Goal: Task Accomplishment & Management: Complete application form

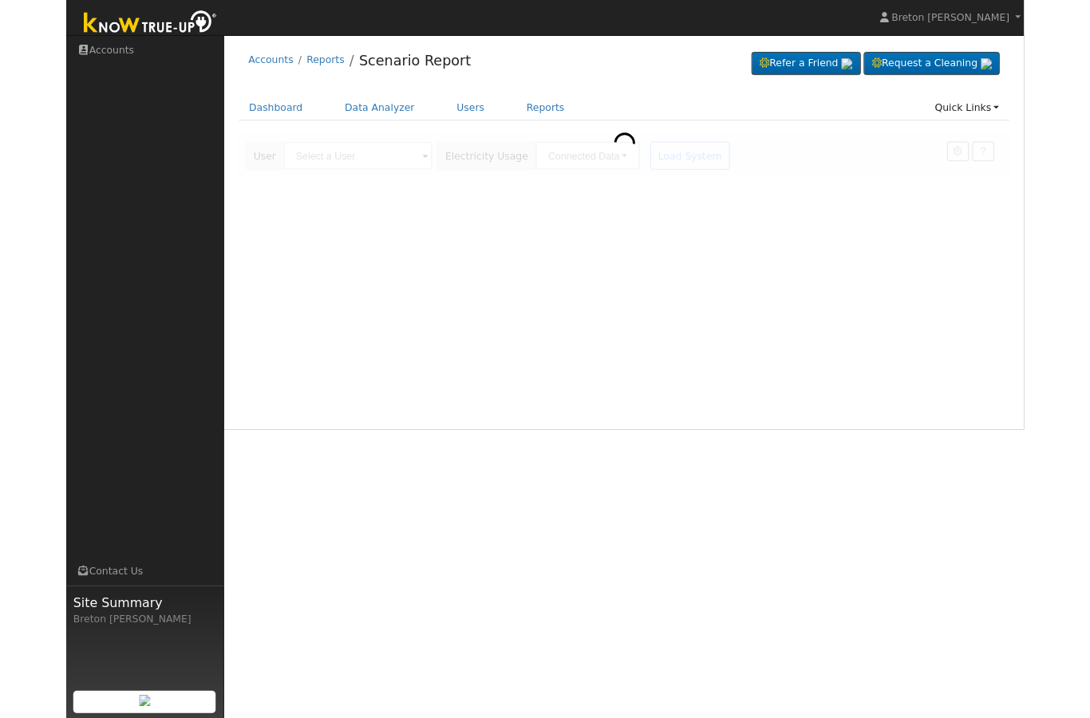
scroll to position [59, 0]
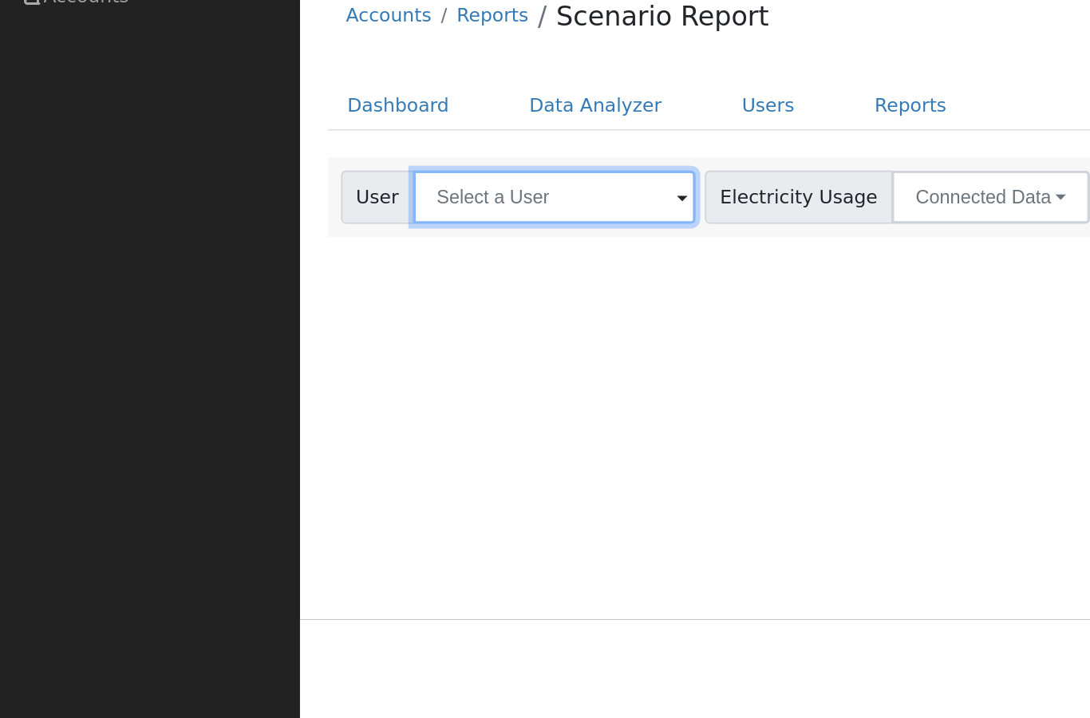
click at [306, 161] on input "text" at bounding box center [331, 177] width 169 height 32
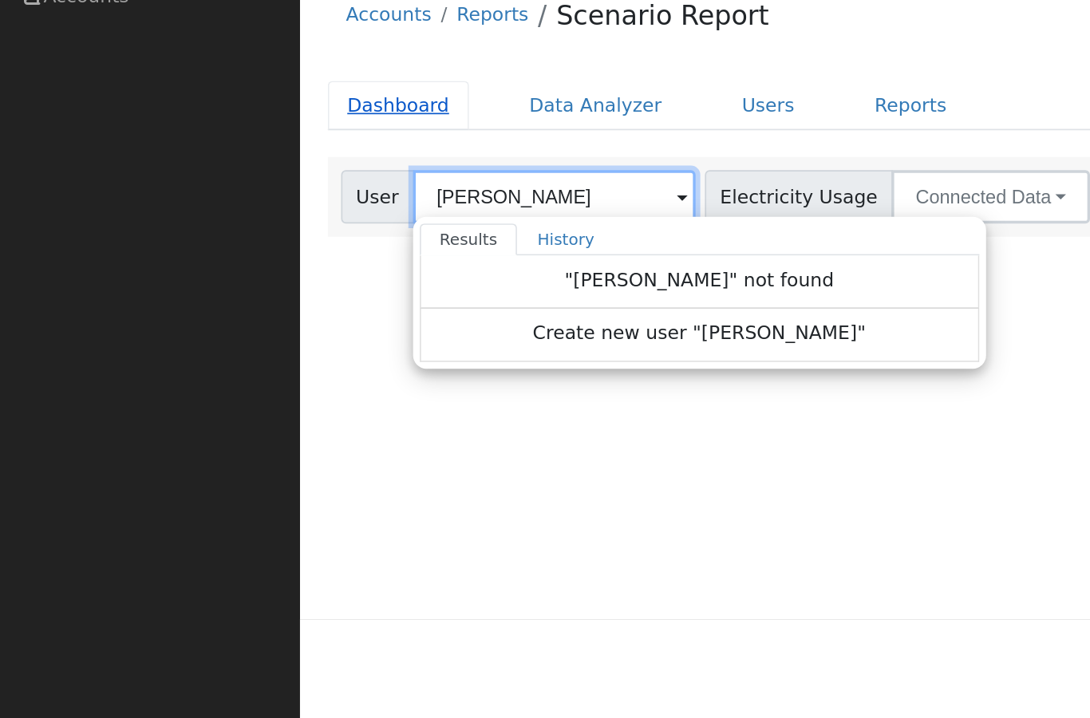
type input "Mark Hammitt"
click at [236, 108] on link "Dashboard" at bounding box center [238, 123] width 85 height 30
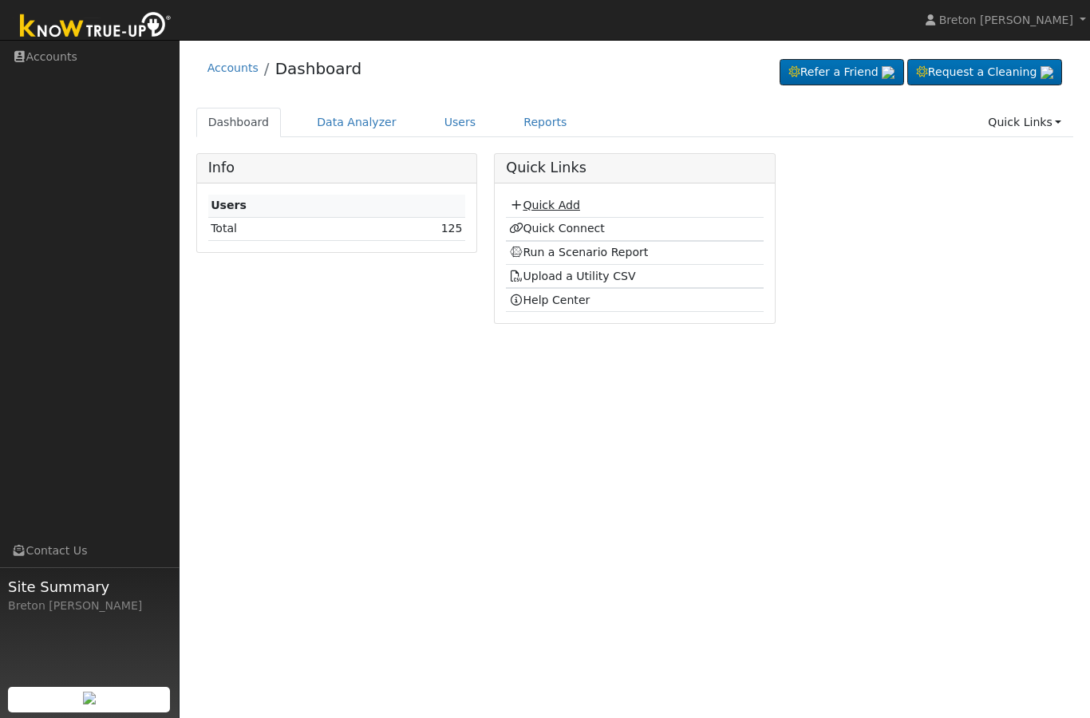
click at [544, 201] on link "Quick Add" at bounding box center [544, 205] width 71 height 13
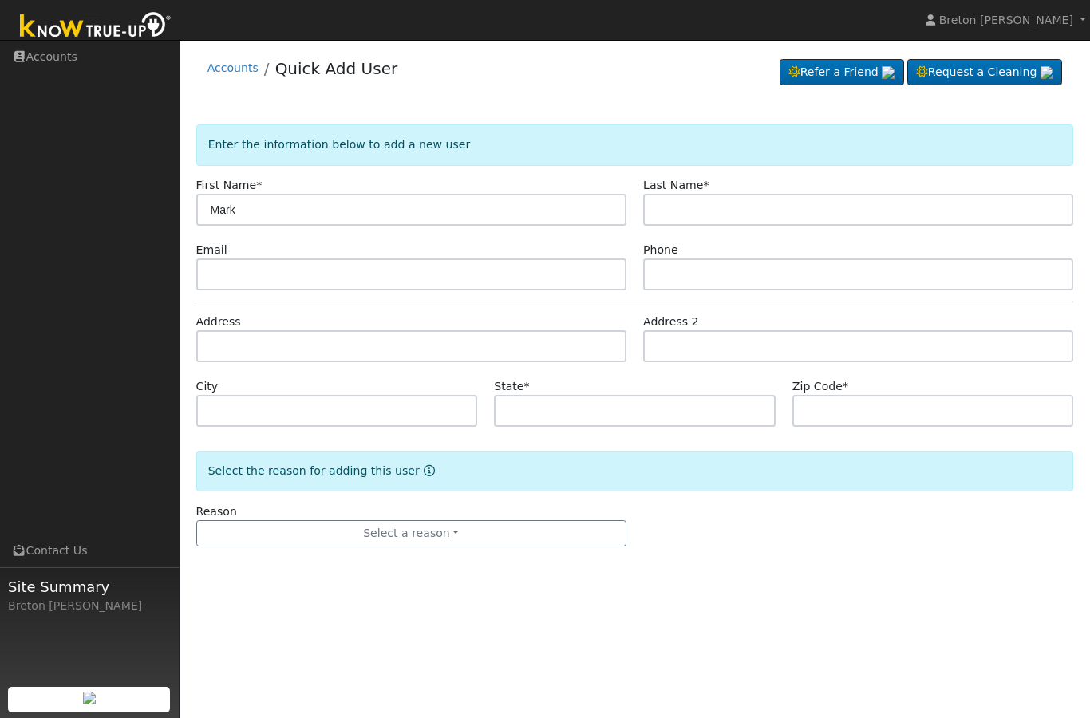
type input "Mark"
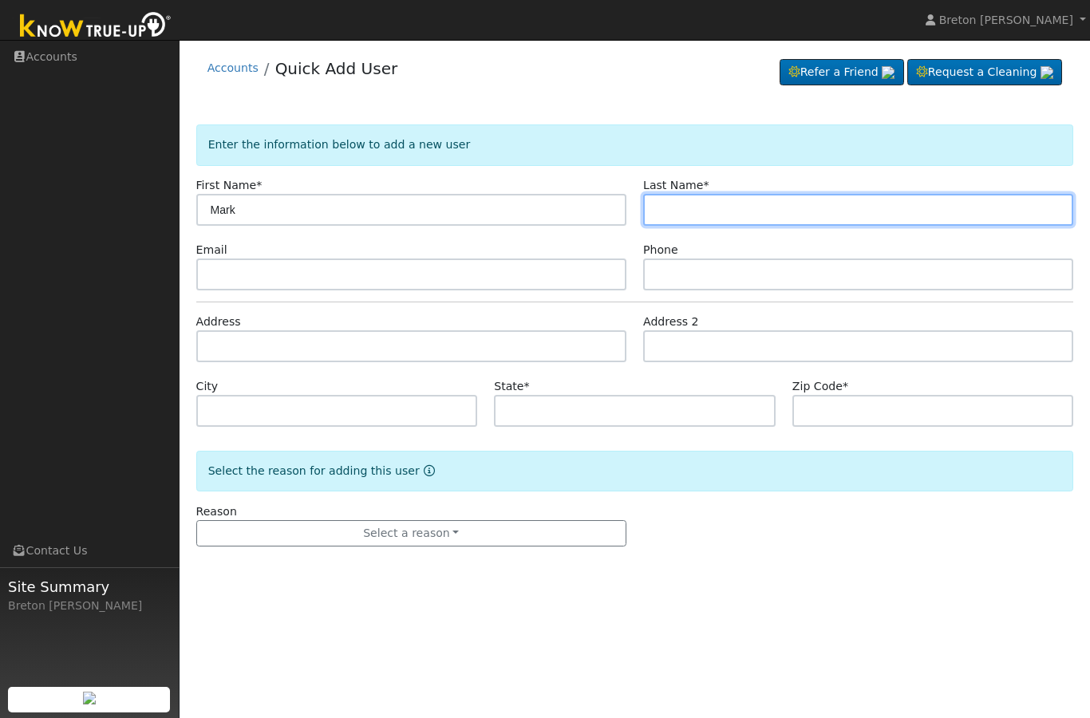
click at [697, 198] on input "text" at bounding box center [858, 210] width 430 height 32
type input "[PERSON_NAME]"
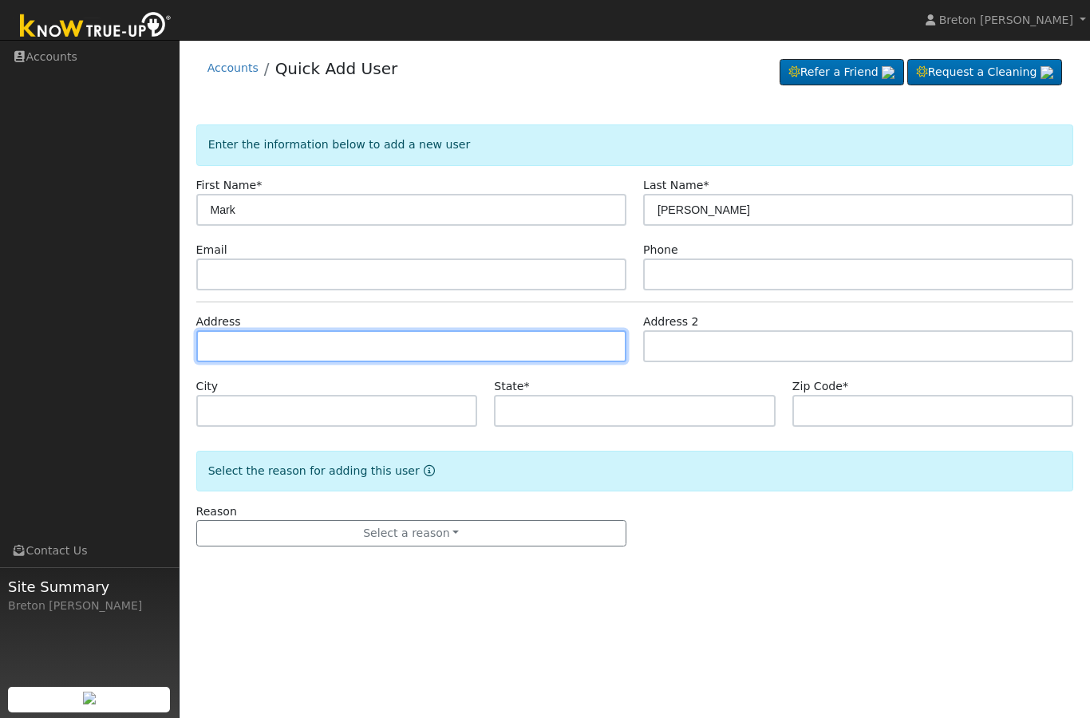
click at [247, 342] on input "text" at bounding box center [411, 346] width 430 height 32
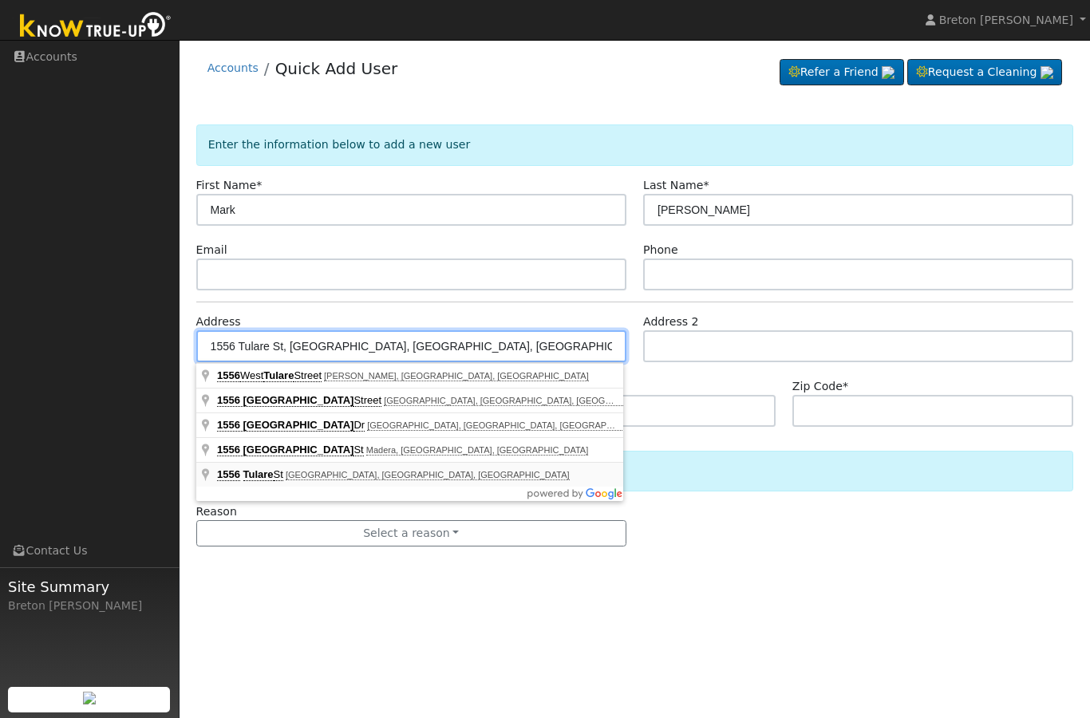
type input "1556 [GEOGRAPHIC_DATA]"
type input "[GEOGRAPHIC_DATA]"
type input "CA"
type input "93631"
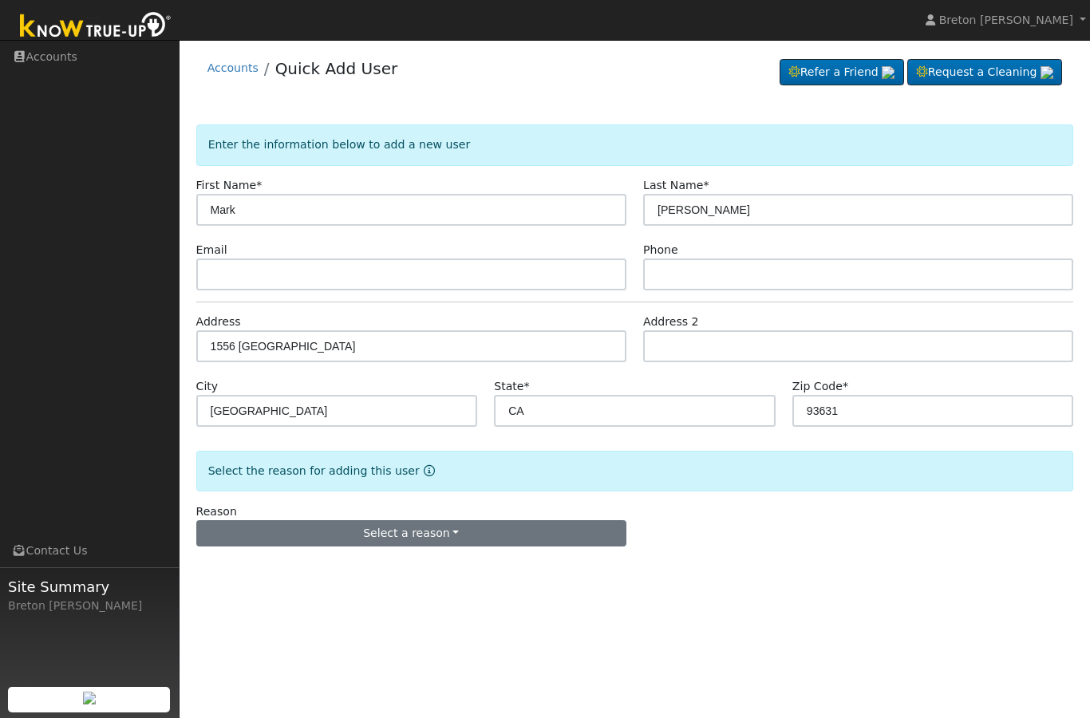
click at [399, 530] on button "Select a reason" at bounding box center [411, 533] width 430 height 27
click at [251, 452] on link "New lead" at bounding box center [285, 455] width 176 height 22
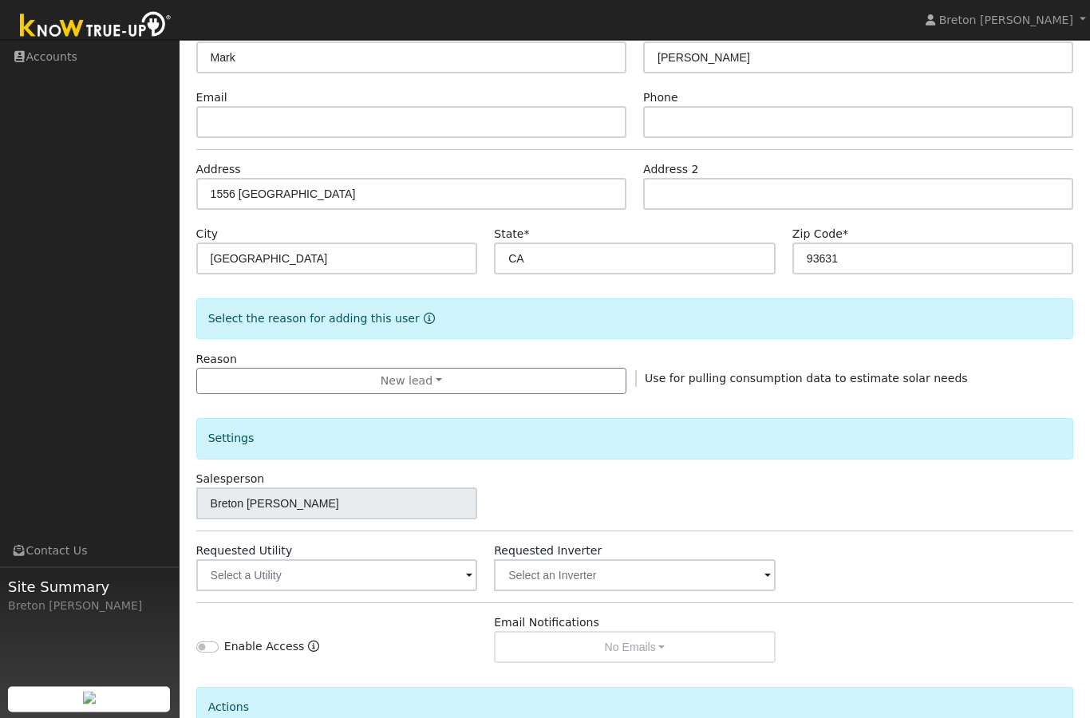
scroll to position [160, 0]
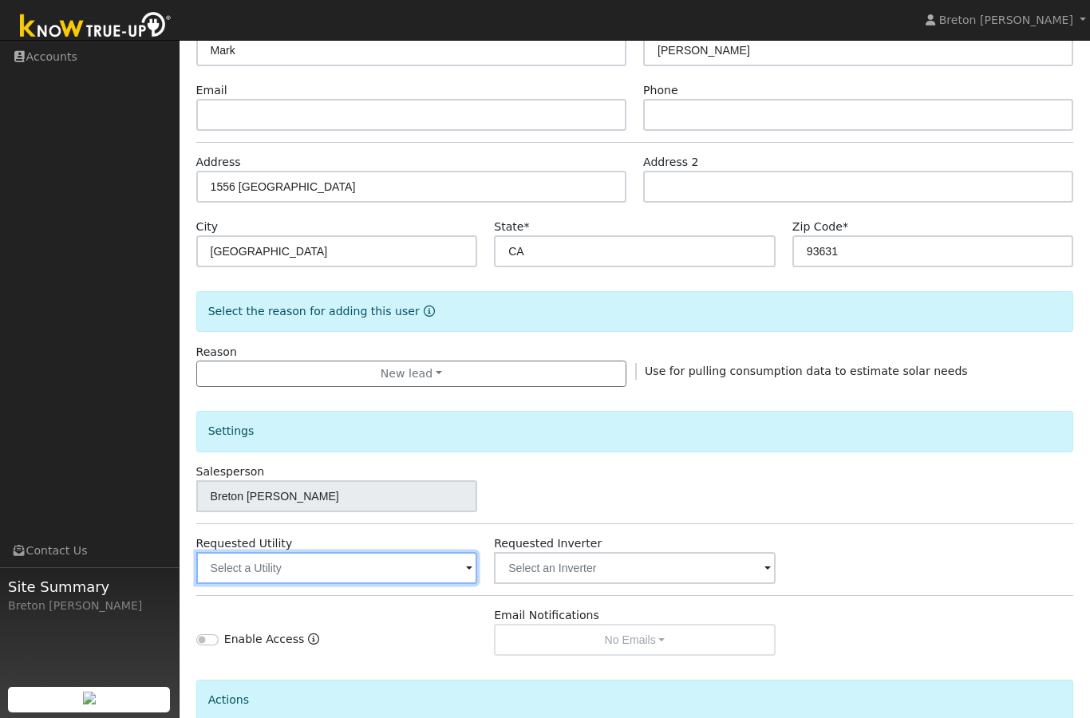
click at [367, 570] on input "text" at bounding box center [337, 568] width 282 height 32
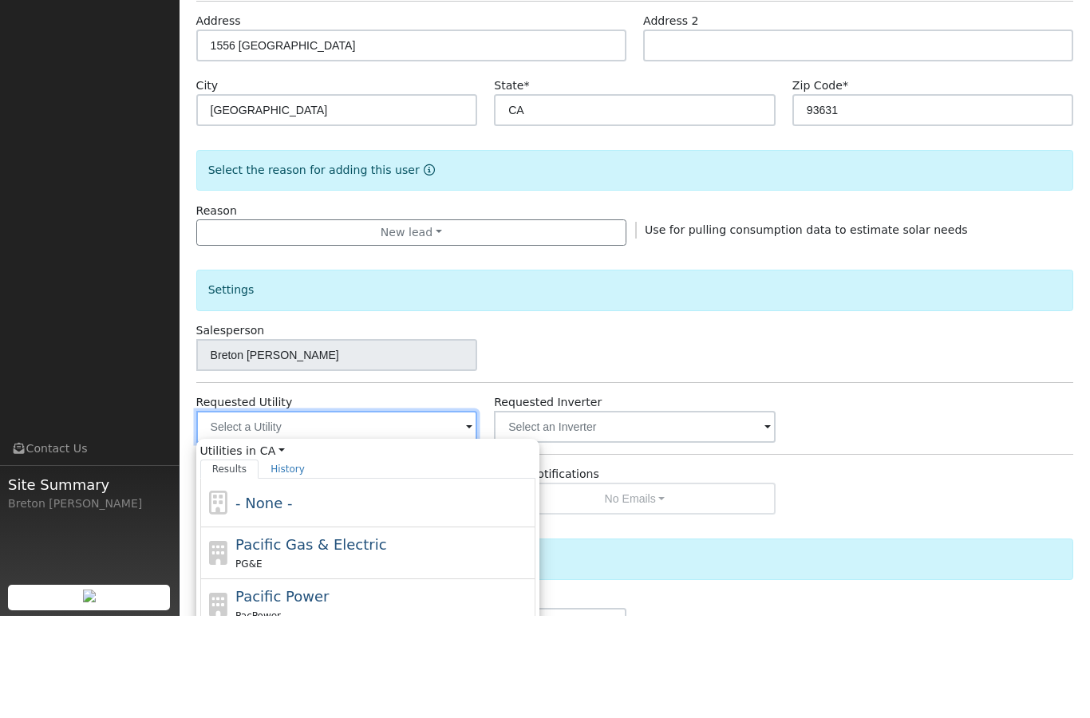
scroll to position [199, 0]
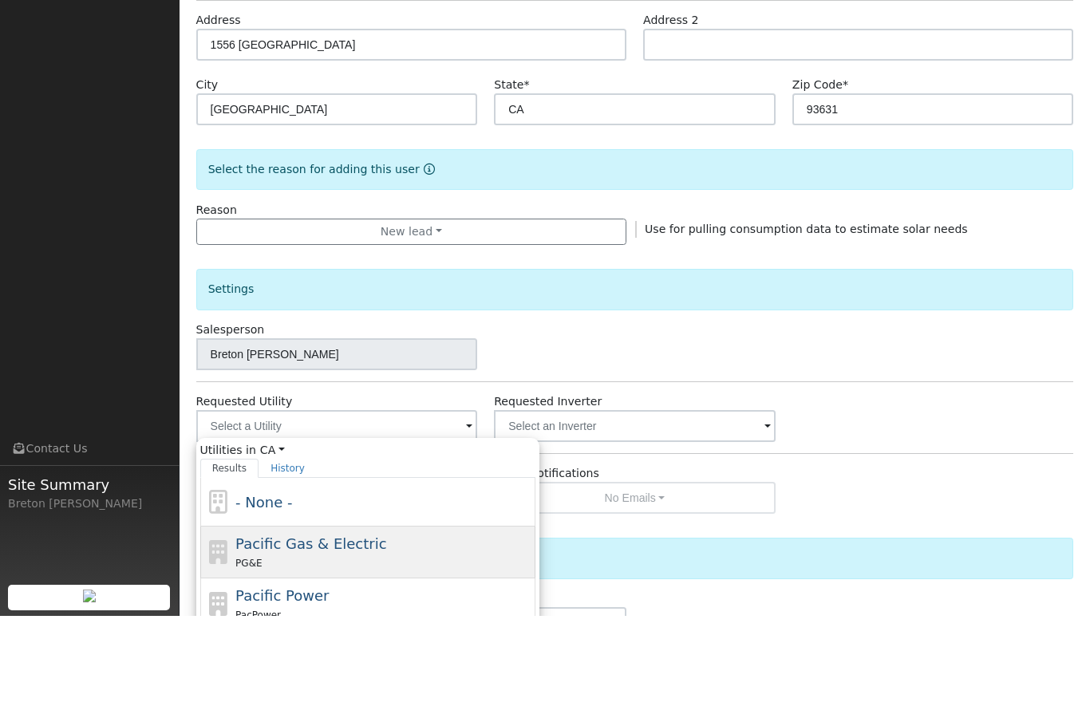
click at [302, 637] on span "Pacific Gas & Electric" at bounding box center [310, 645] width 151 height 17
type input "Pacific Gas & Electric"
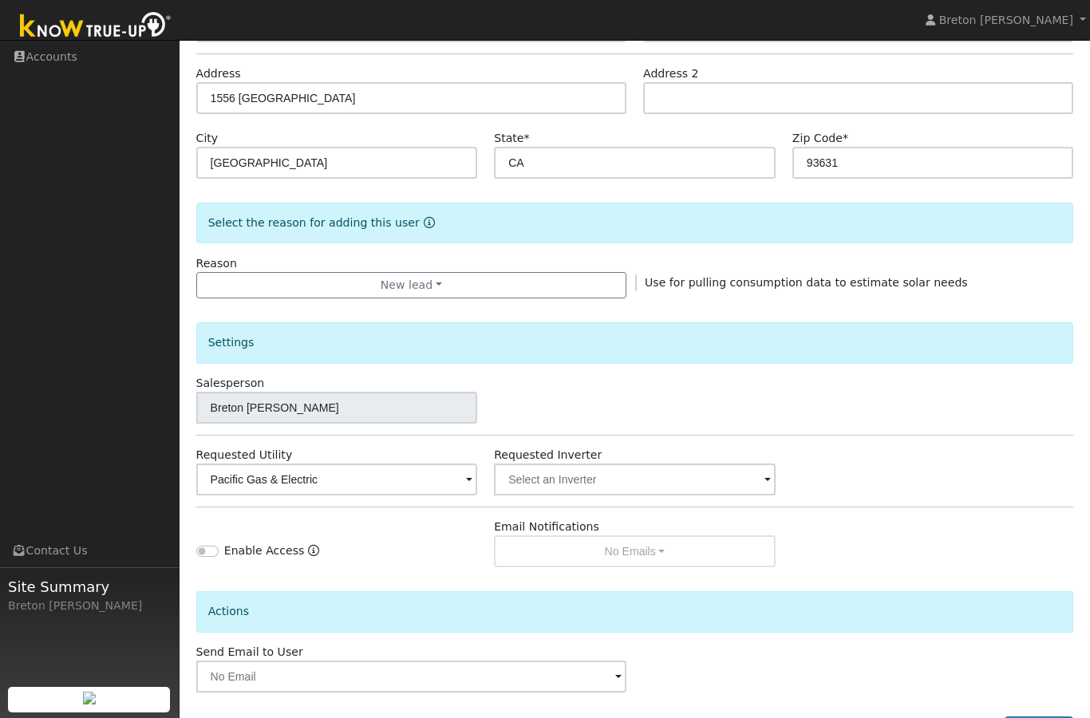
scroll to position [312, 0]
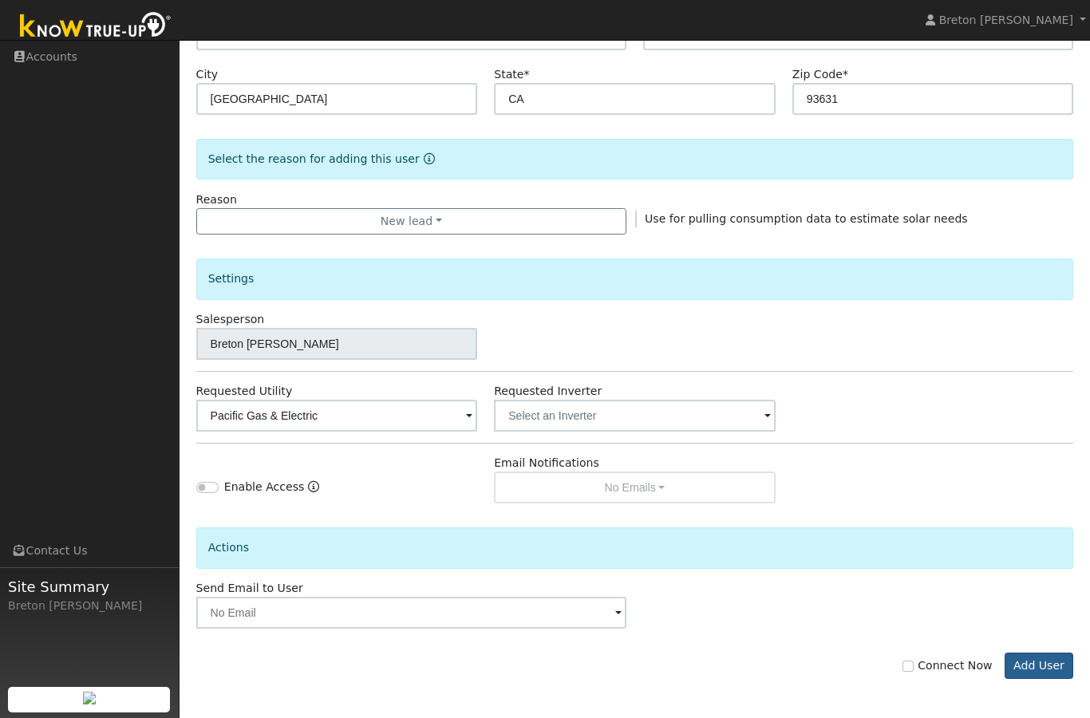
click at [1049, 676] on button "Add User" at bounding box center [1038, 666] width 69 height 27
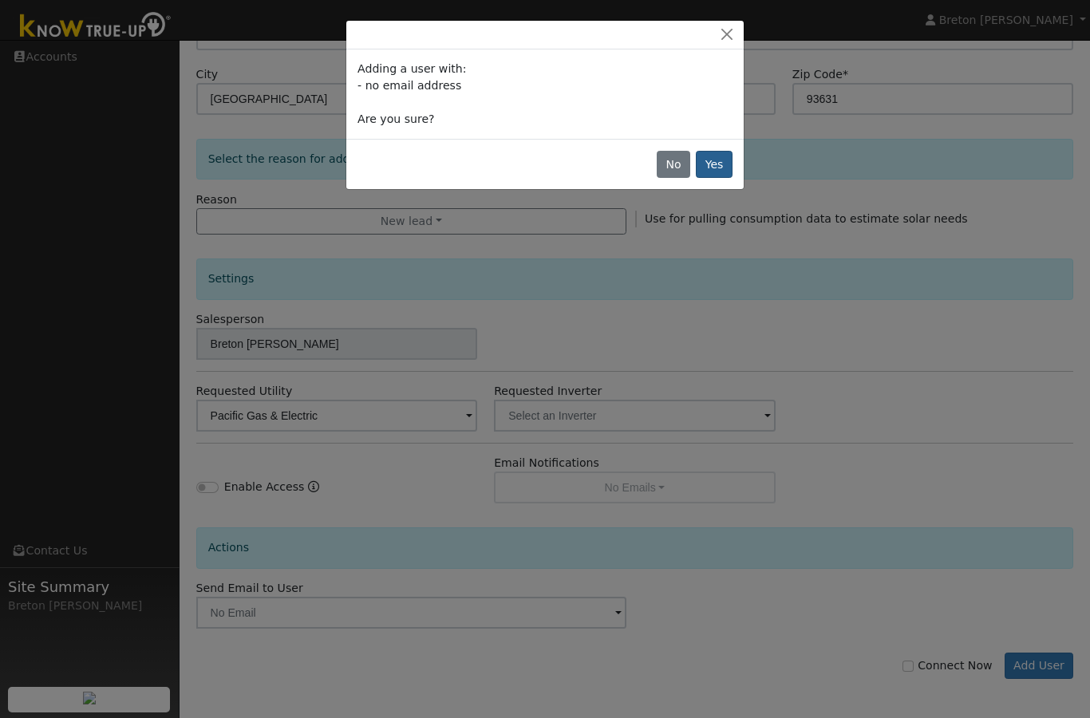
click at [714, 156] on button "Yes" at bounding box center [714, 164] width 37 height 27
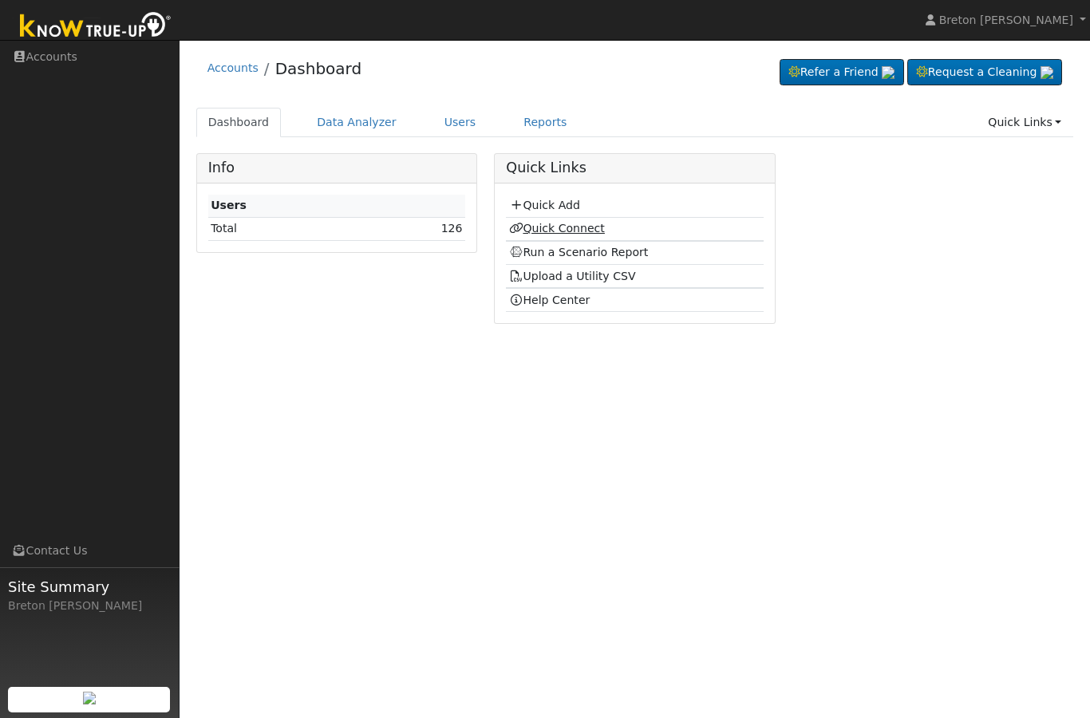
click at [559, 226] on link "Quick Connect" at bounding box center [557, 228] width 96 height 13
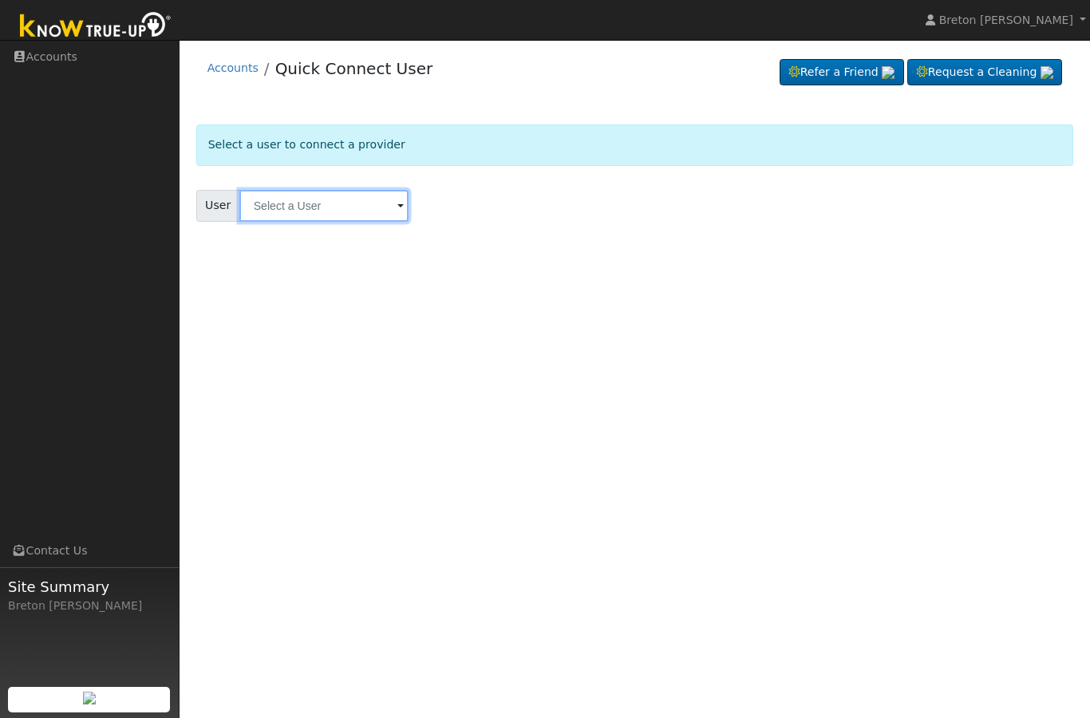
click at [300, 206] on input "text" at bounding box center [323, 206] width 169 height 32
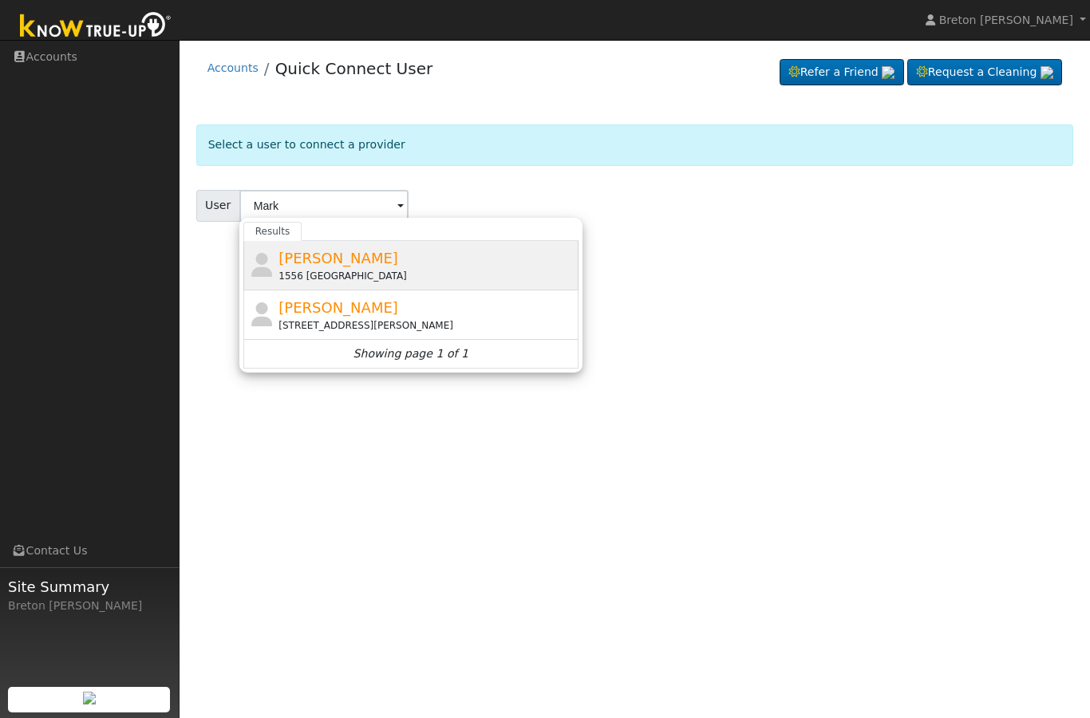
click at [344, 257] on span "Mark Hammit" at bounding box center [338, 258] width 120 height 17
type input "Mark Hammit"
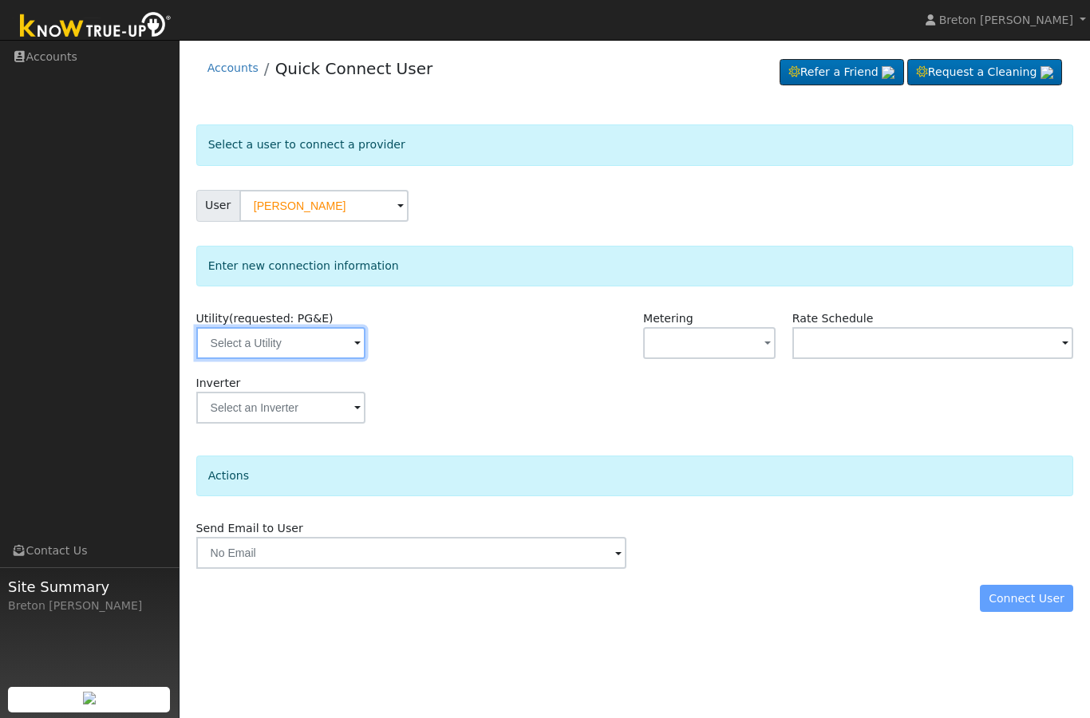
click at [281, 338] on input "text" at bounding box center [280, 343] width 169 height 32
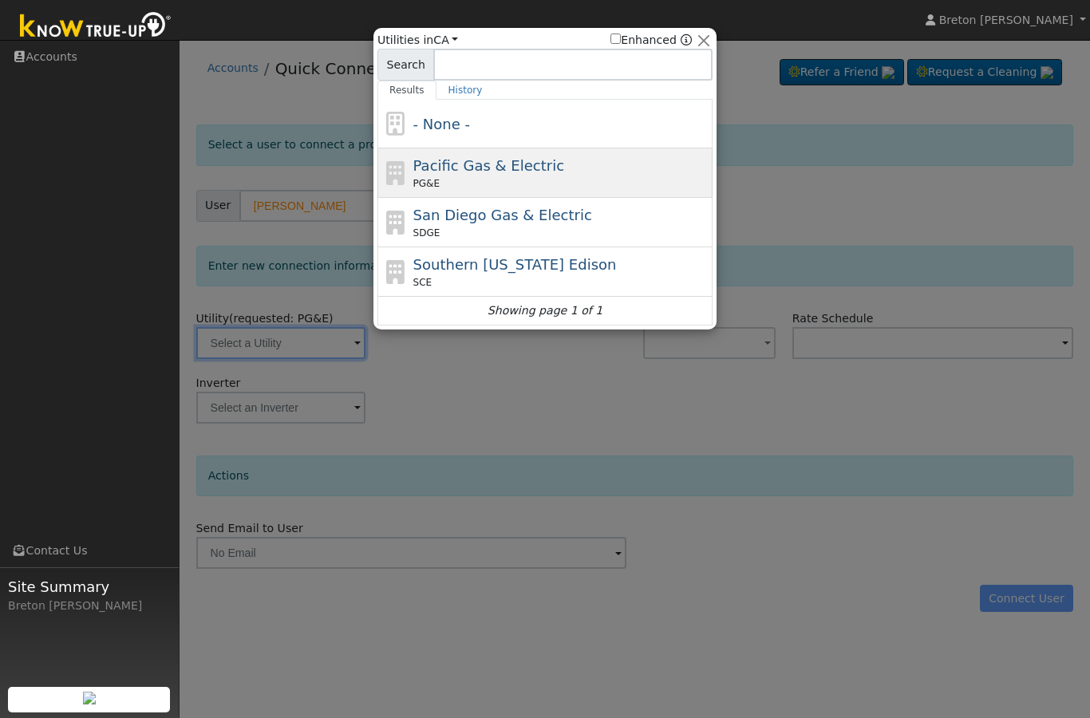
click at [484, 169] on span "Pacific Gas & Electric" at bounding box center [488, 165] width 151 height 17
type input "PG&E"
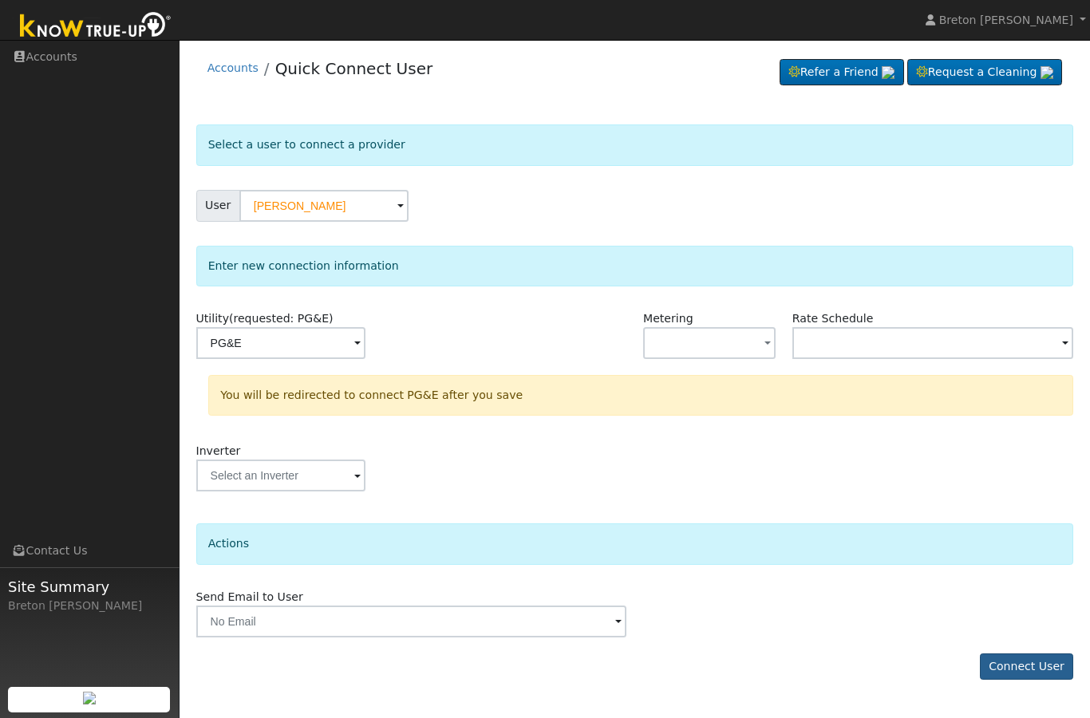
click at [1037, 659] on button "Connect User" at bounding box center [1027, 666] width 94 height 27
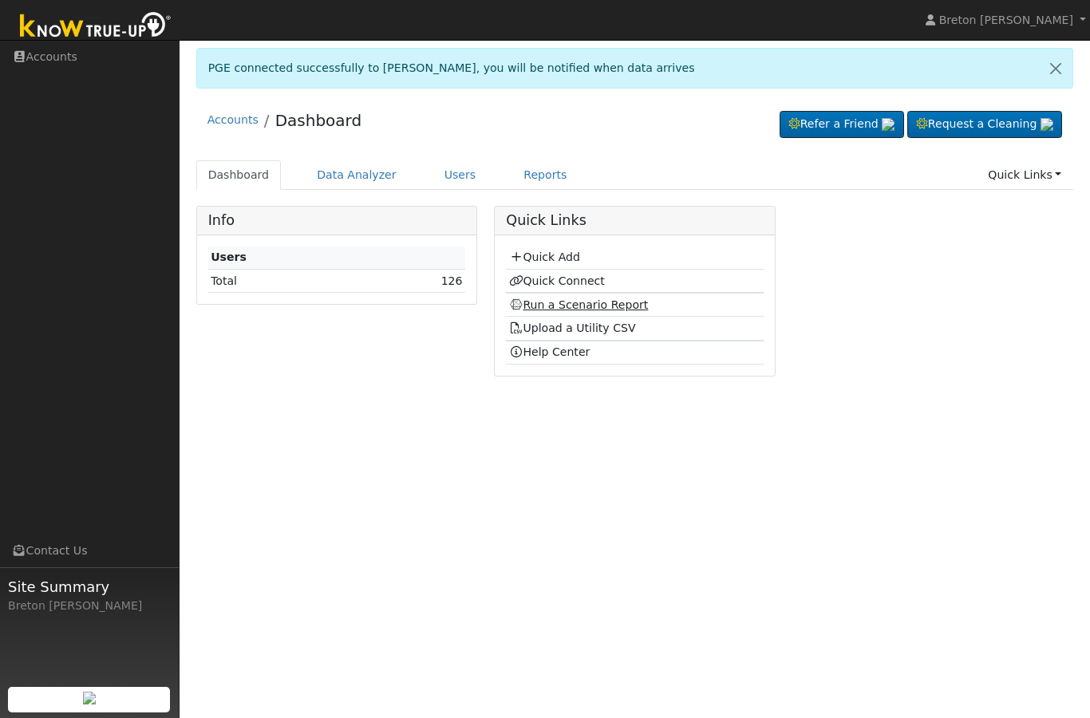
click at [573, 310] on link "Run a Scenario Report" at bounding box center [579, 304] width 140 height 13
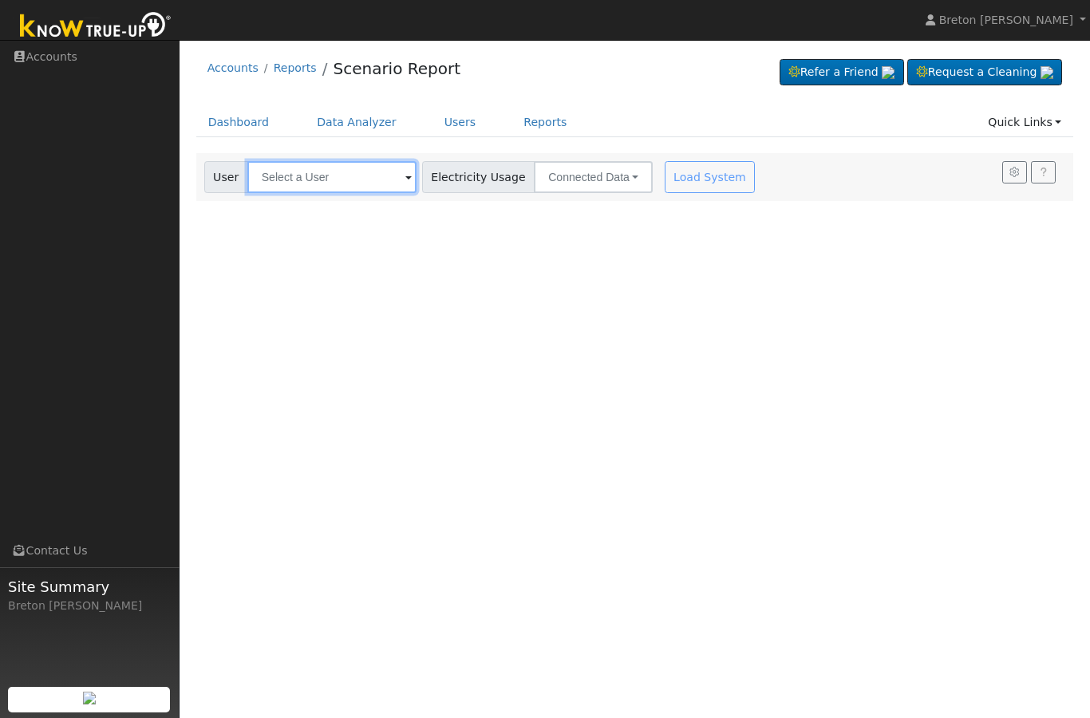
click at [310, 174] on input "text" at bounding box center [331, 177] width 169 height 32
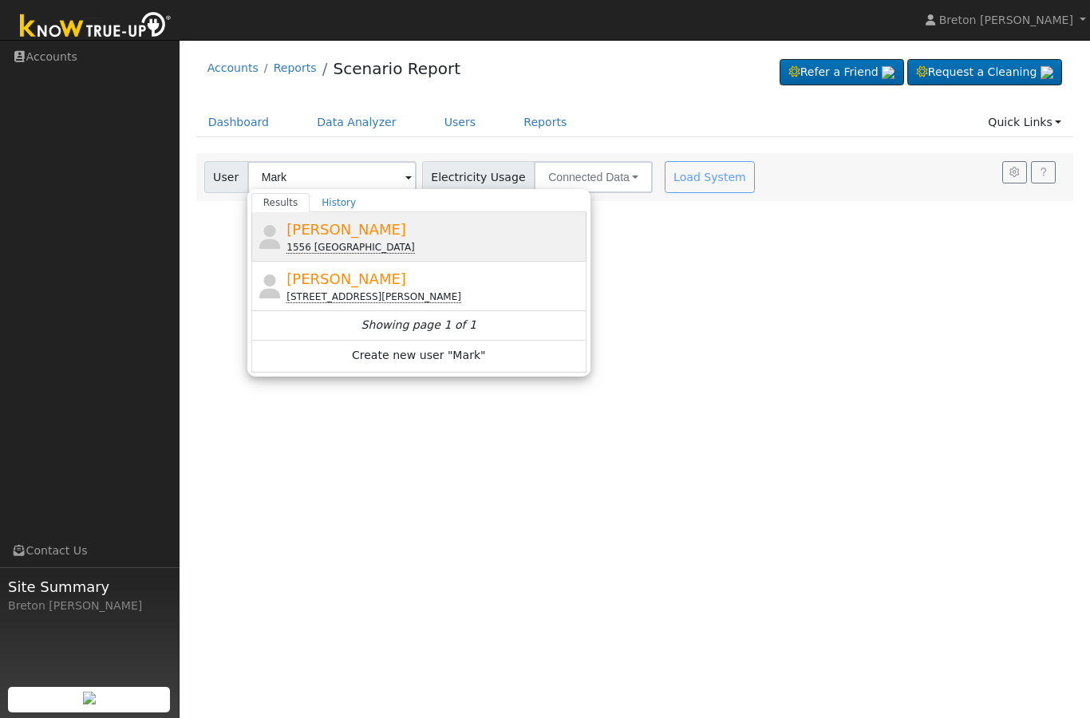
click at [350, 235] on span "[PERSON_NAME]" at bounding box center [346, 229] width 120 height 17
type input "[PERSON_NAME]"
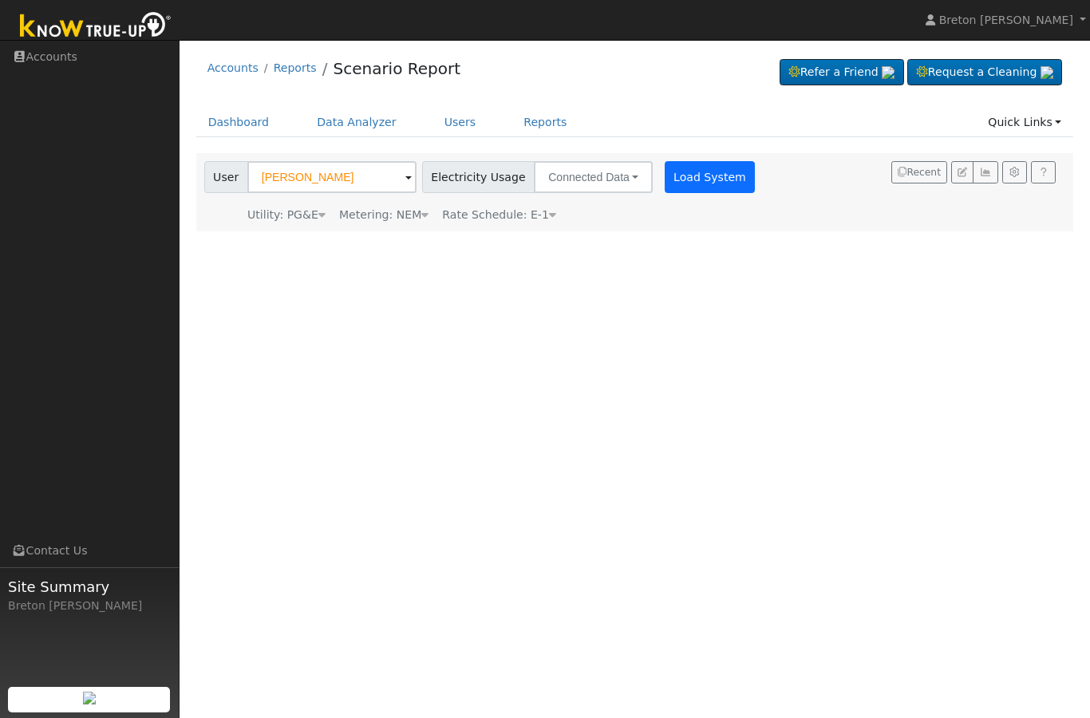
click at [673, 172] on button "Load System" at bounding box center [710, 177] width 91 height 32
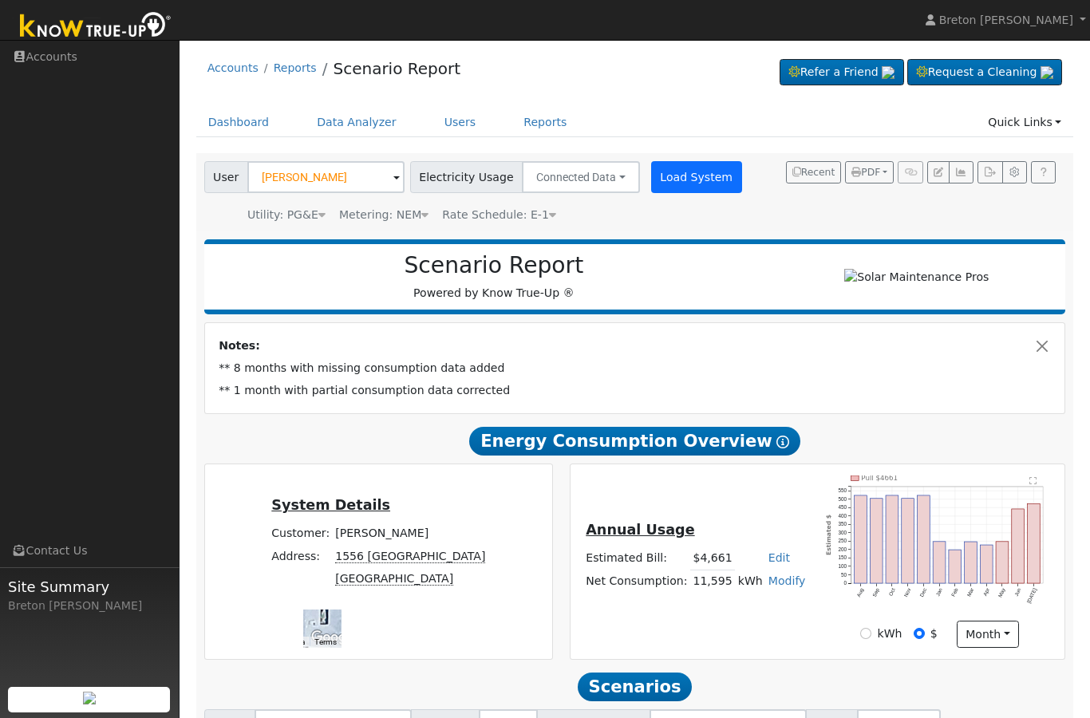
click at [681, 173] on button "Load System" at bounding box center [696, 177] width 91 height 32
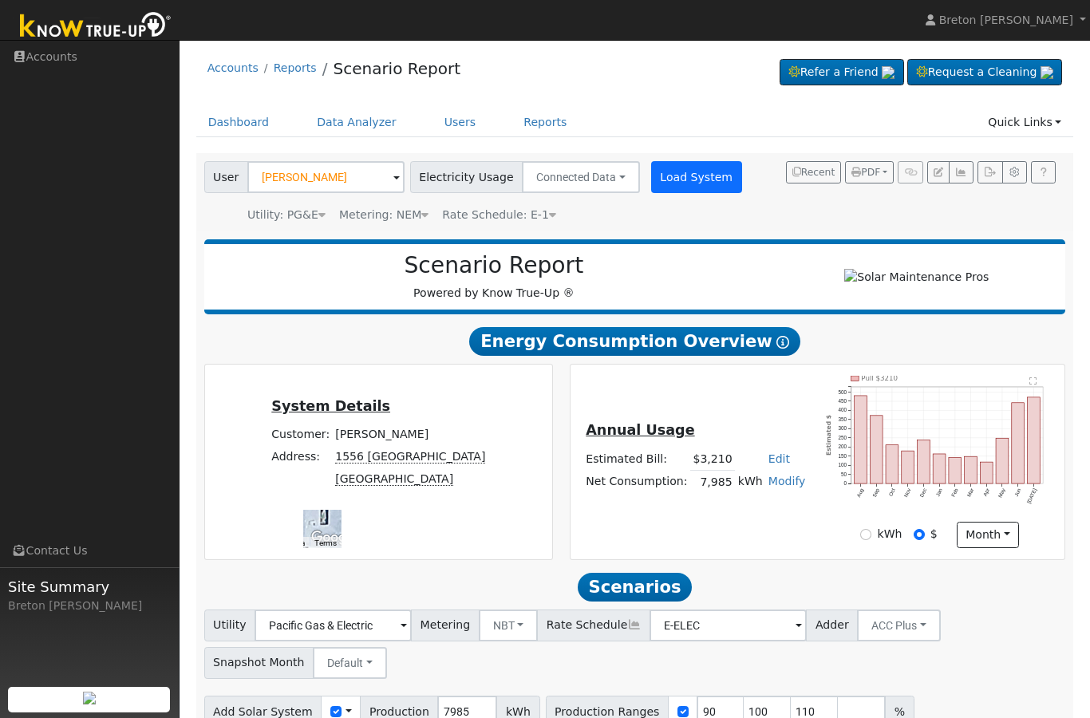
click at [681, 180] on button "Load System" at bounding box center [696, 177] width 91 height 32
click at [669, 172] on button "Load System" at bounding box center [696, 177] width 91 height 32
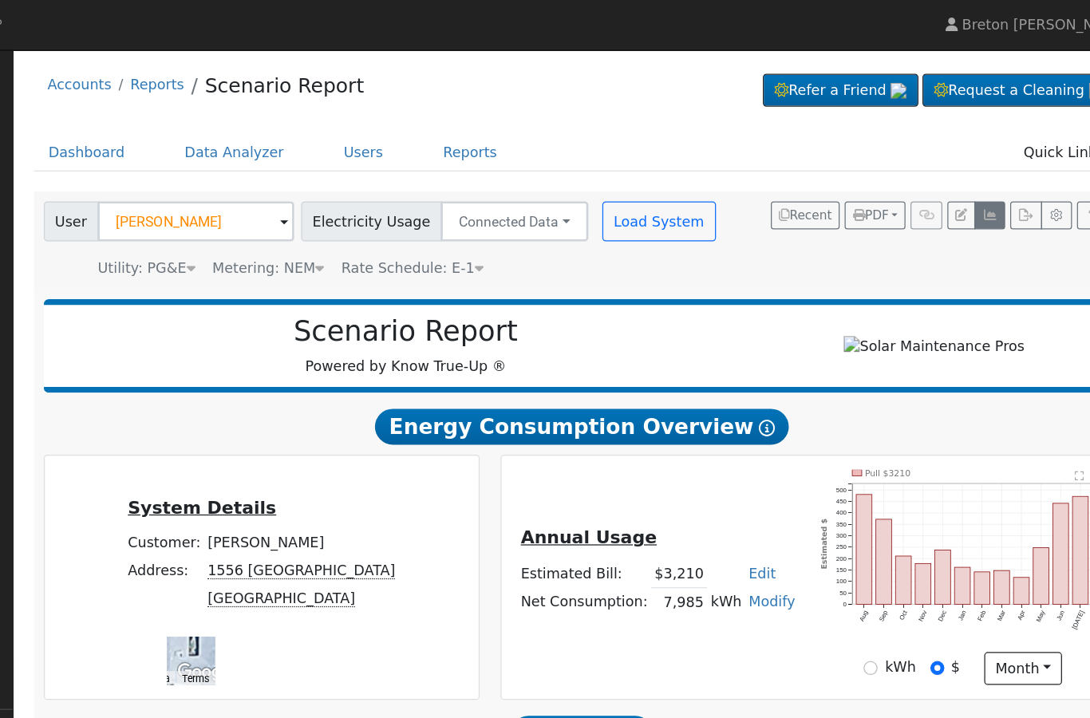
click at [949, 162] on button "button" at bounding box center [961, 172] width 25 height 22
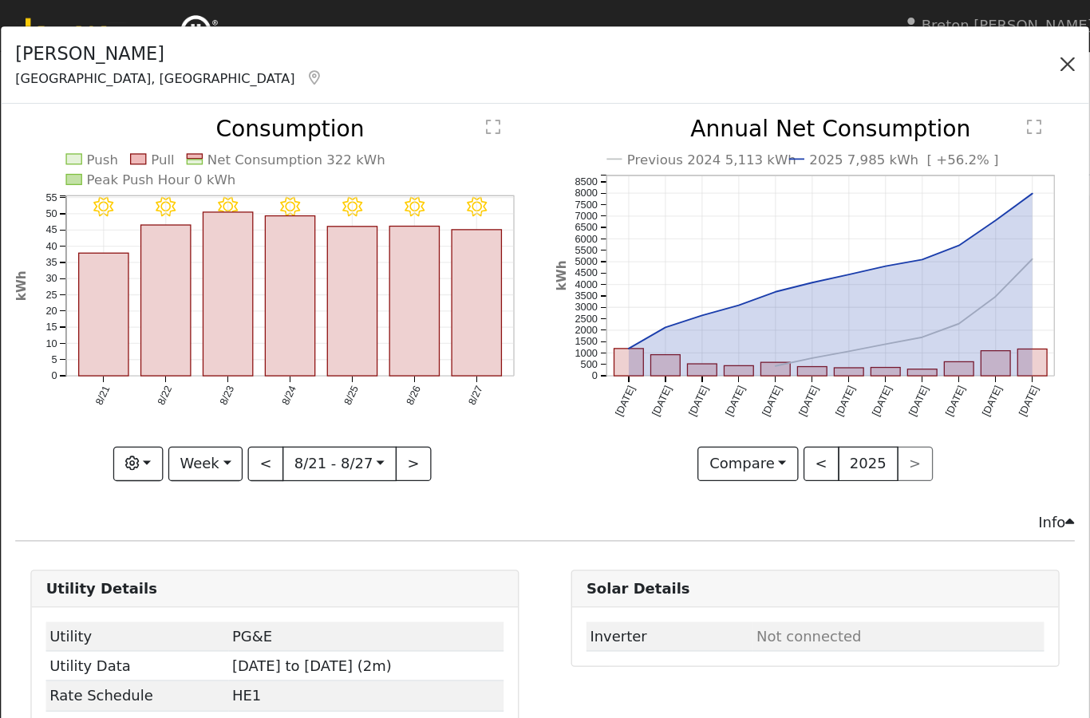
click at [836, 49] on button "button" at bounding box center [835, 50] width 22 height 22
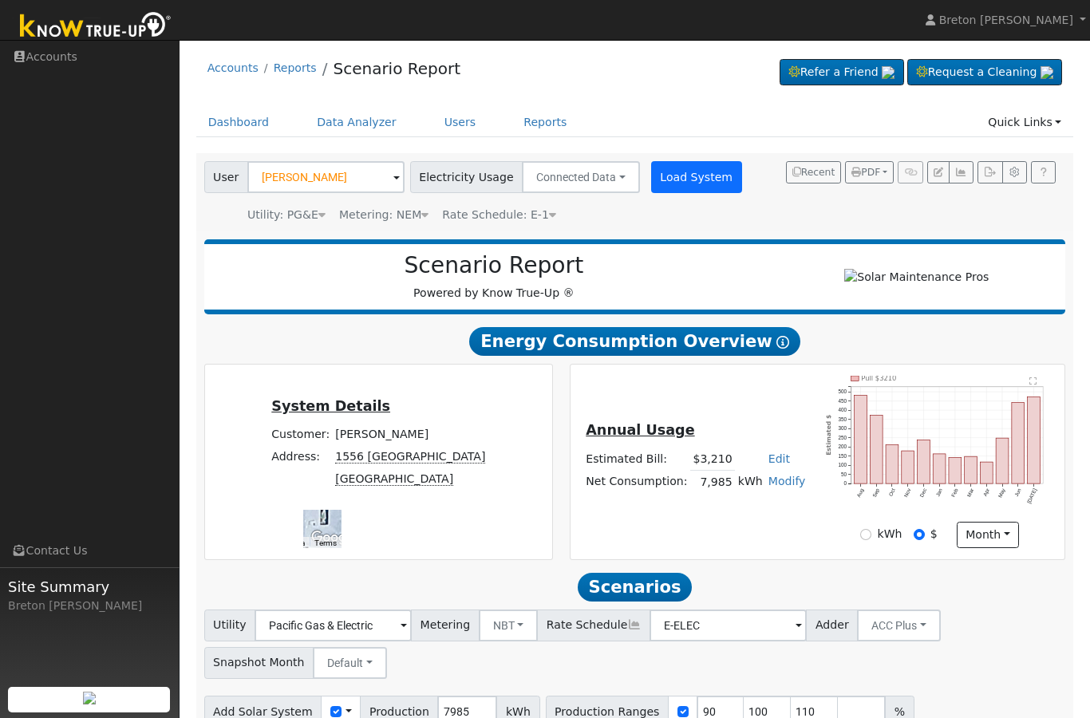
click at [695, 182] on button "Load System" at bounding box center [696, 177] width 91 height 32
click at [961, 173] on icon "button" at bounding box center [961, 173] width 12 height 10
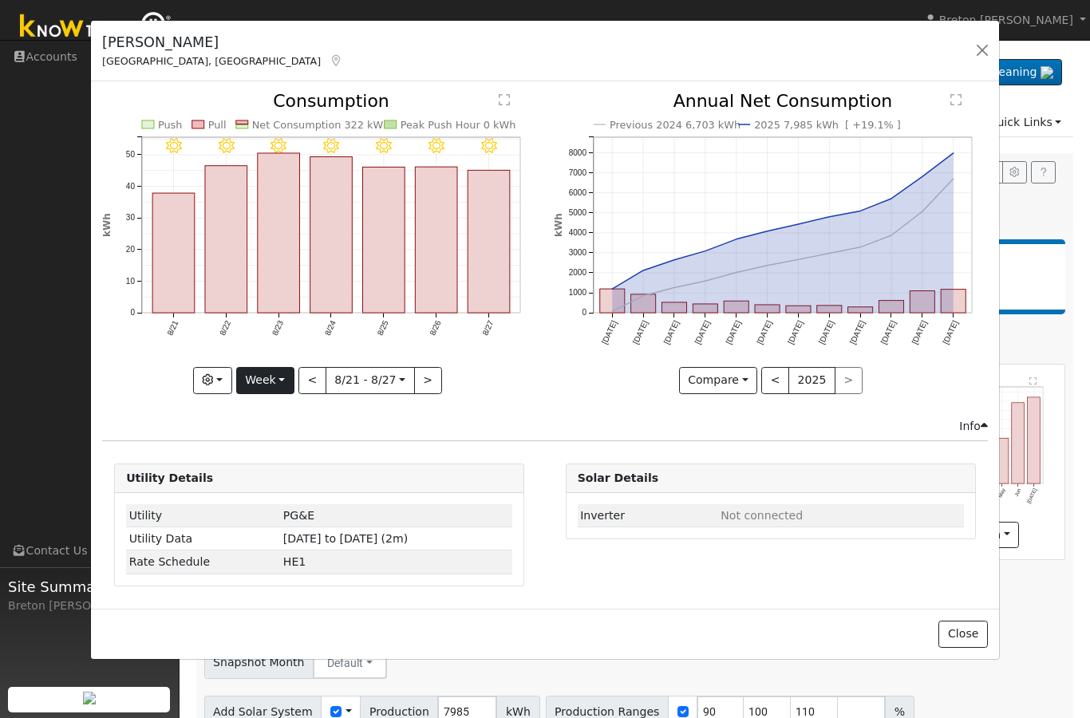
click at [286, 381] on button "Week" at bounding box center [265, 380] width 58 height 27
click at [279, 485] on link "Year" at bounding box center [292, 480] width 111 height 22
type input "[DATE]"
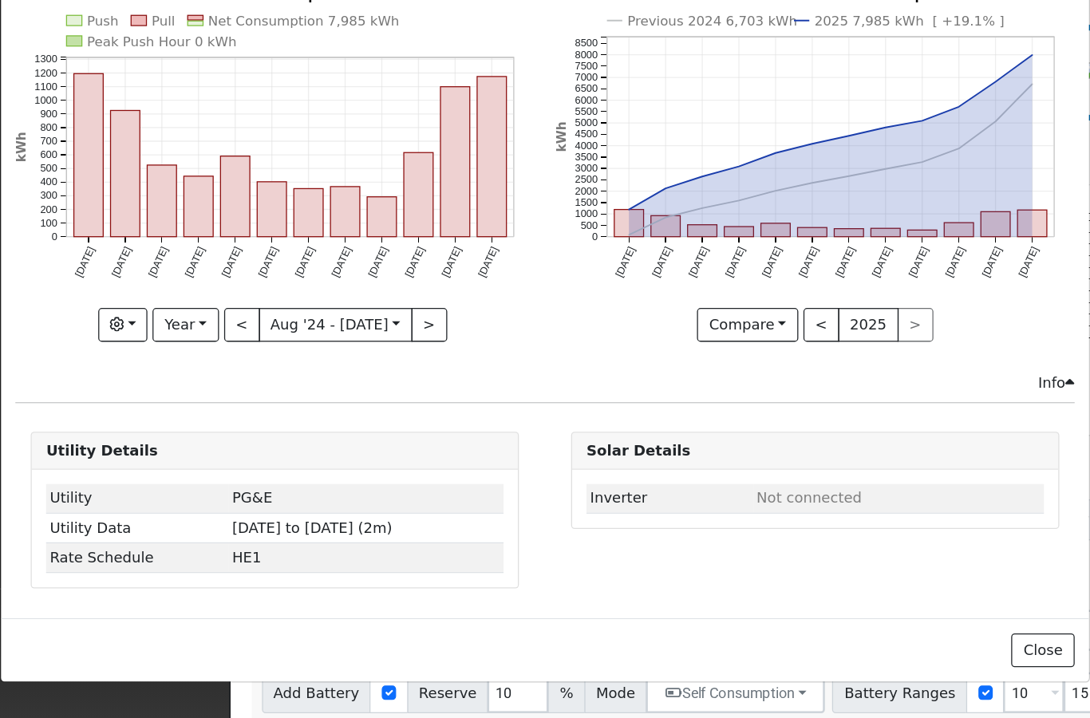
scroll to position [118, 0]
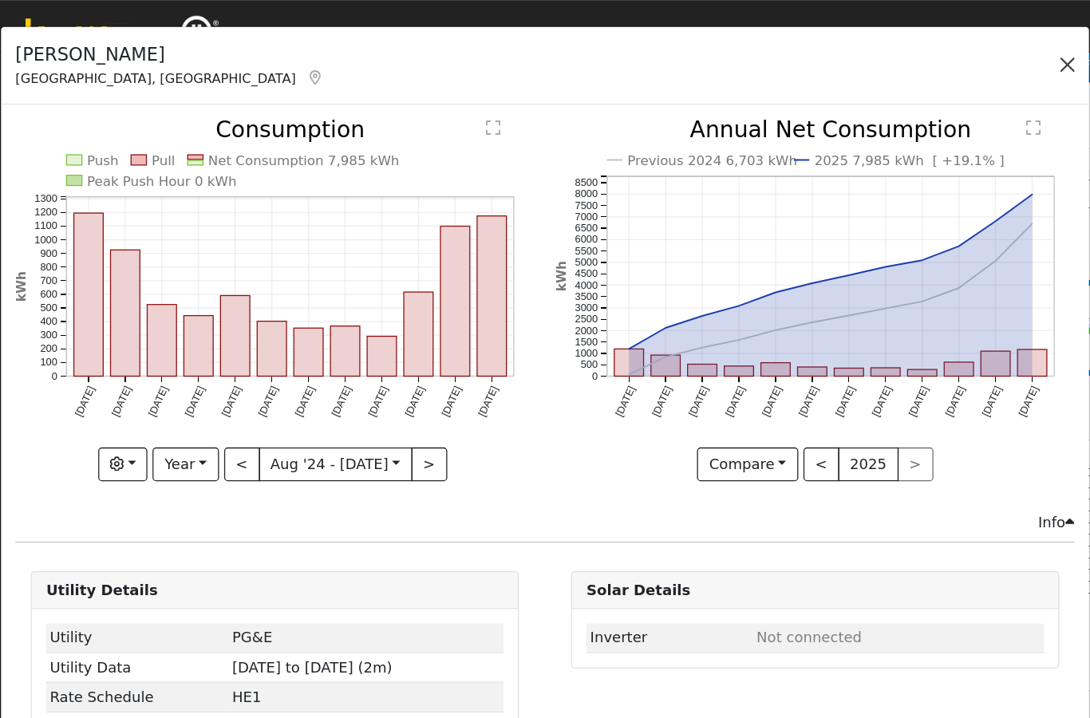
click at [831, 48] on button "button" at bounding box center [832, 50] width 22 height 22
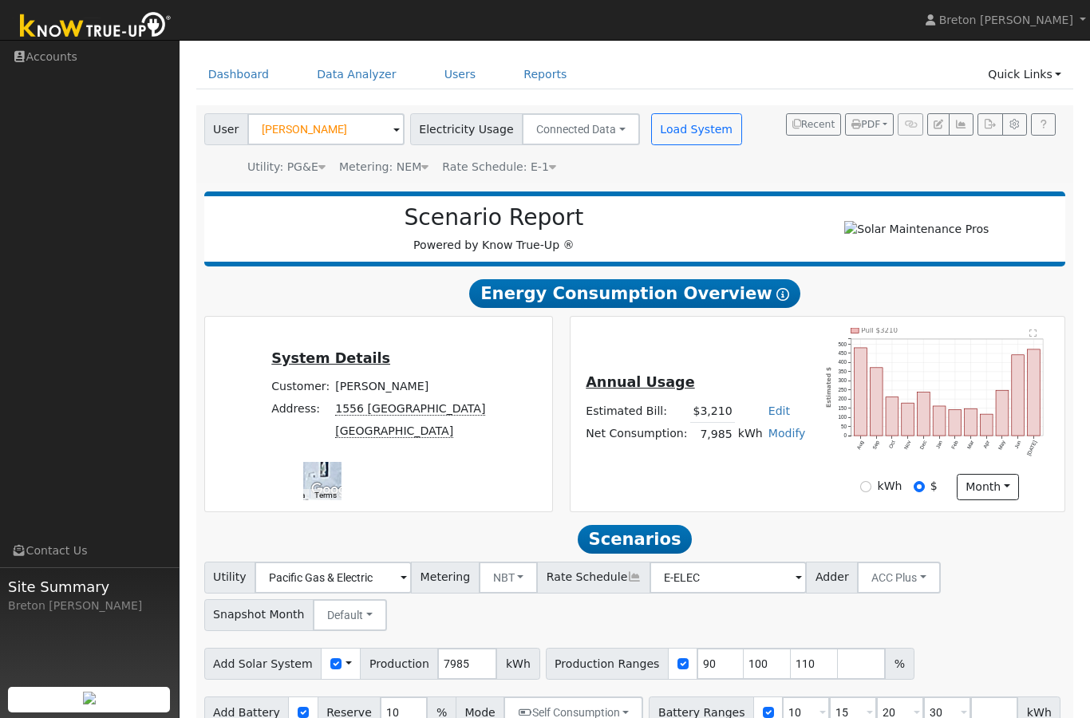
scroll to position [0, 0]
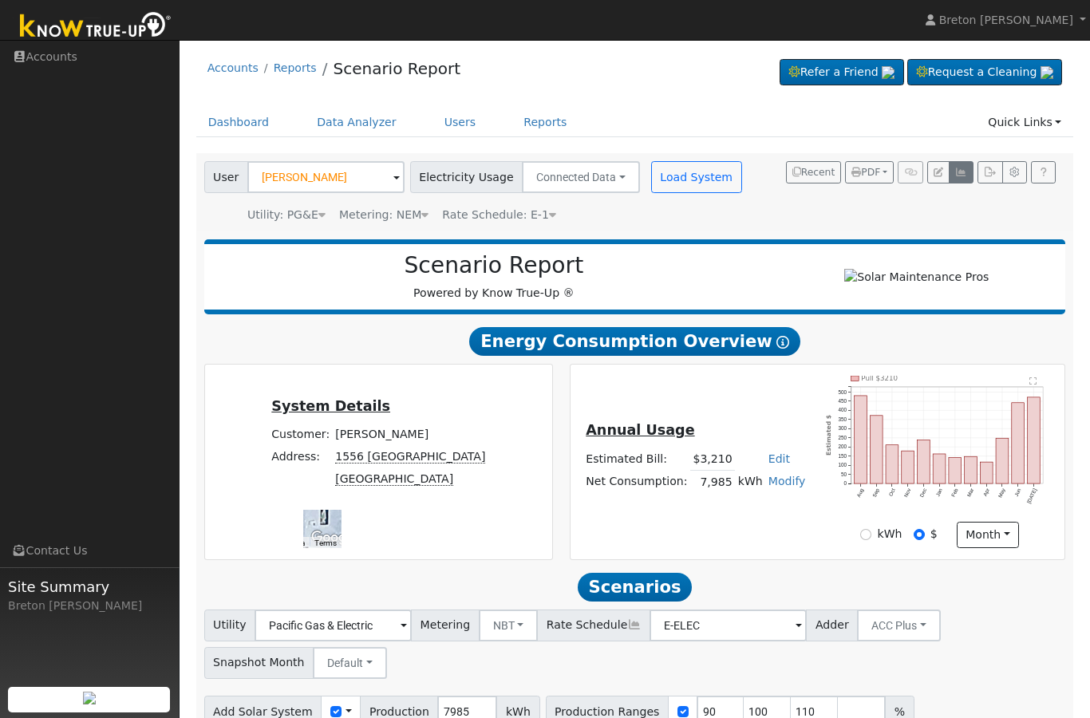
click at [971, 165] on button "button" at bounding box center [961, 172] width 25 height 22
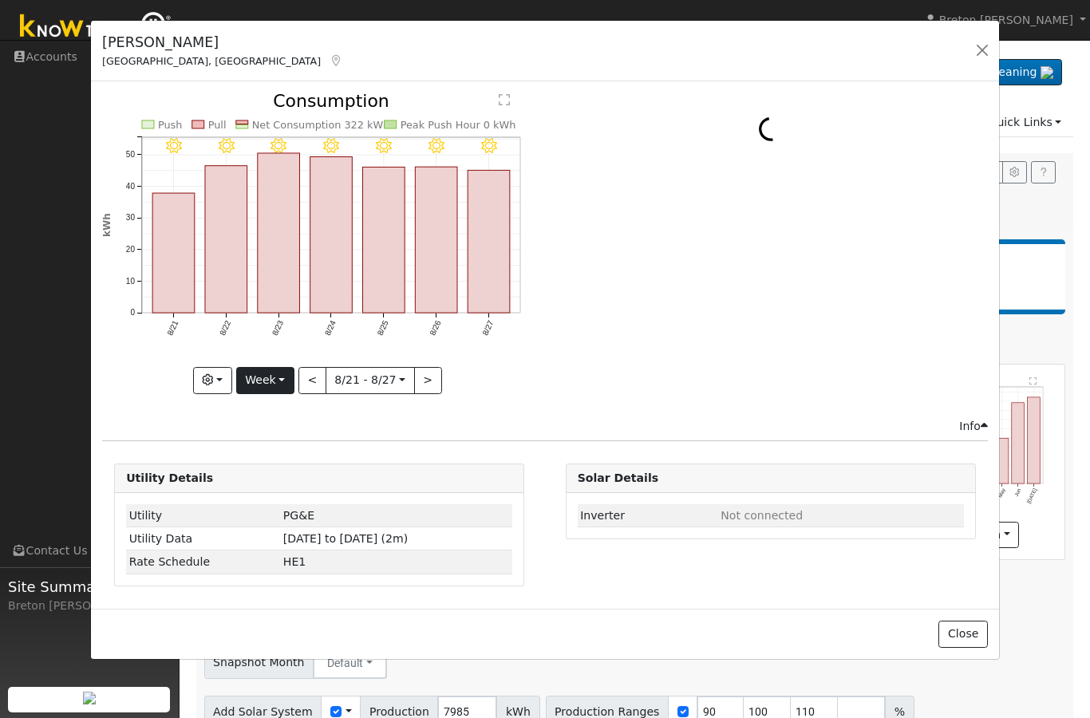
click at [262, 378] on button "Week" at bounding box center [265, 380] width 58 height 27
click at [283, 471] on link "Year" at bounding box center [292, 480] width 111 height 22
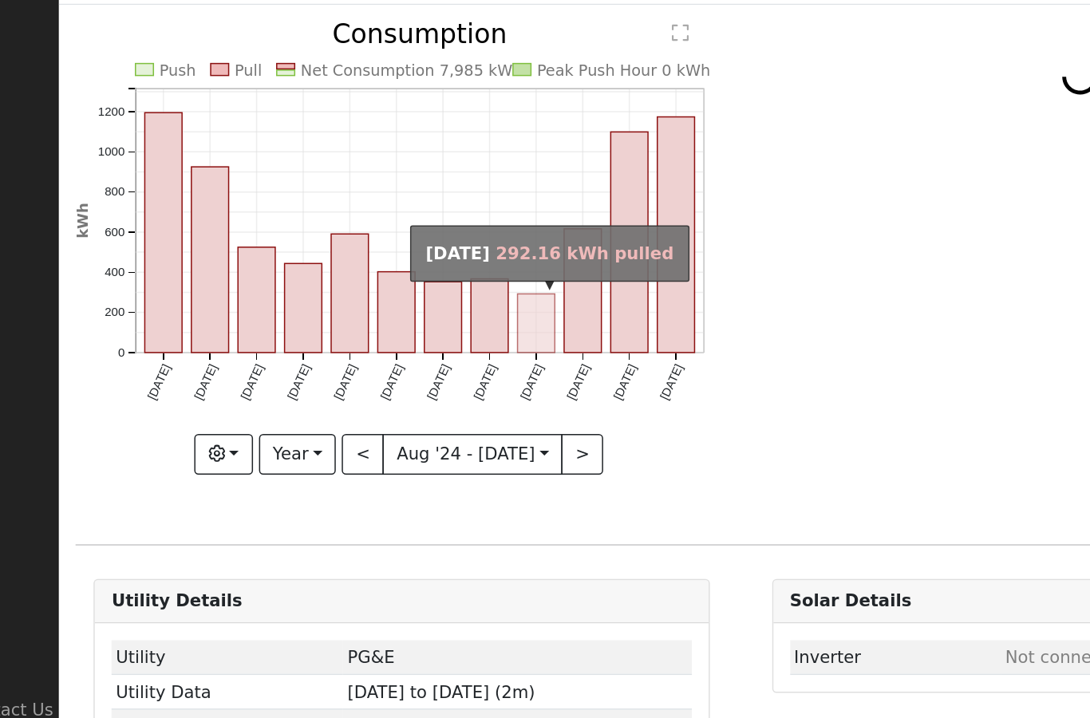
click at [397, 274] on rect "onclick=""" at bounding box center [409, 293] width 25 height 39
type input "[DATE]"
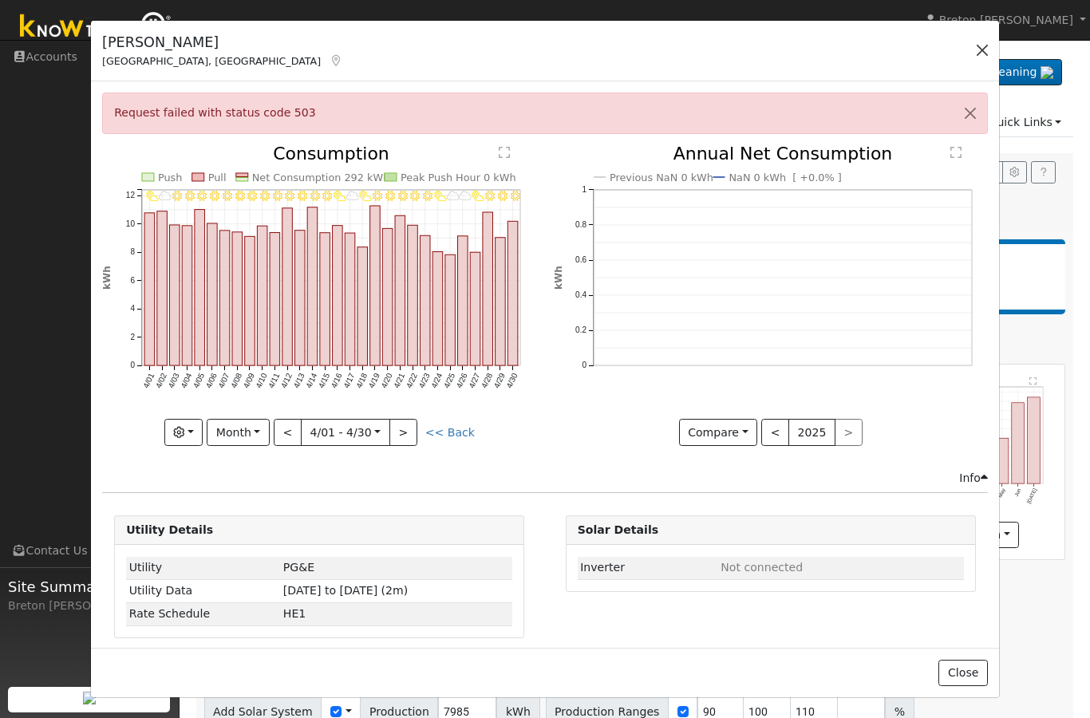
click at [986, 49] on button "button" at bounding box center [982, 50] width 22 height 22
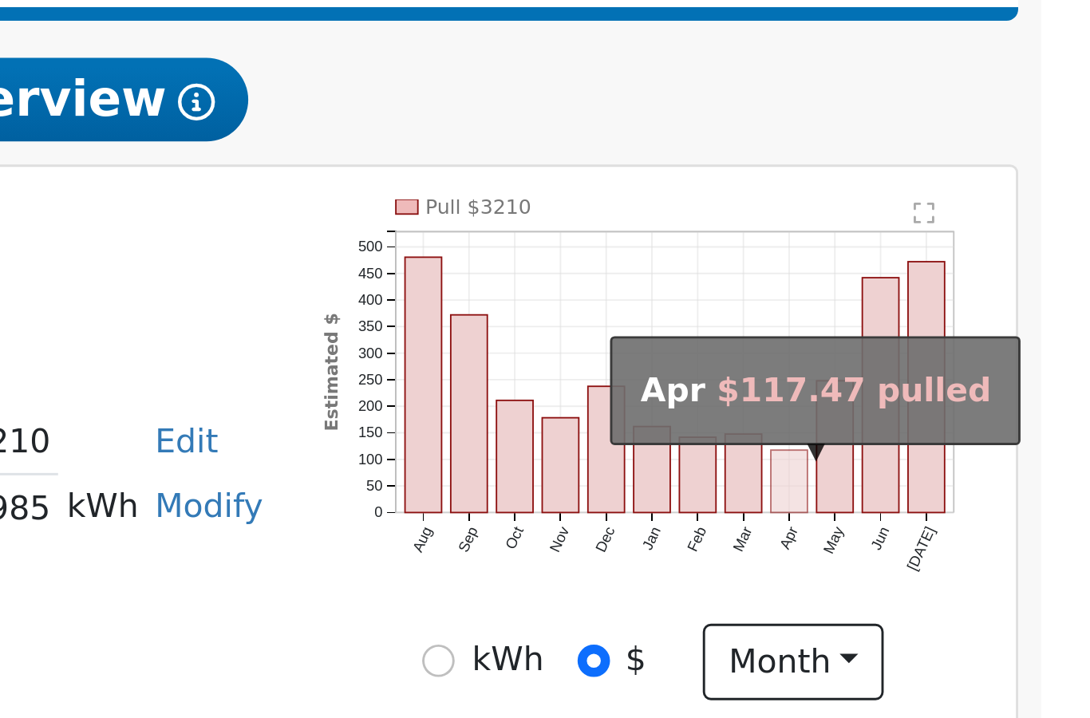
click at [981, 462] on rect "onclick=""" at bounding box center [987, 473] width 13 height 22
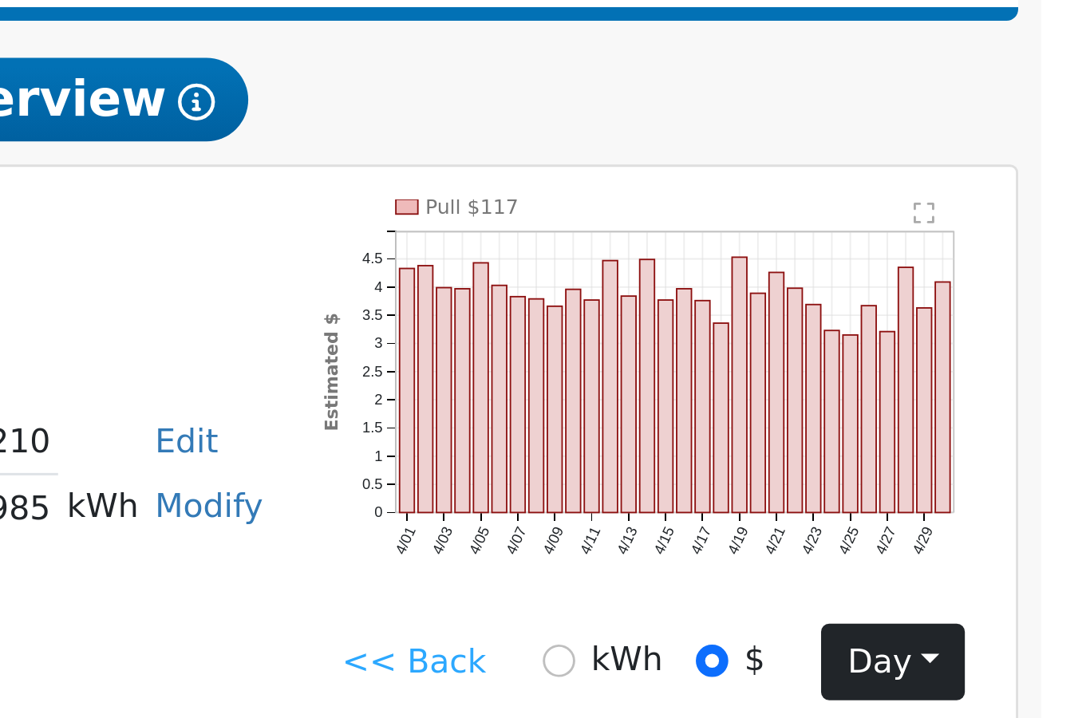
click at [997, 522] on button "day" at bounding box center [1021, 535] width 49 height 27
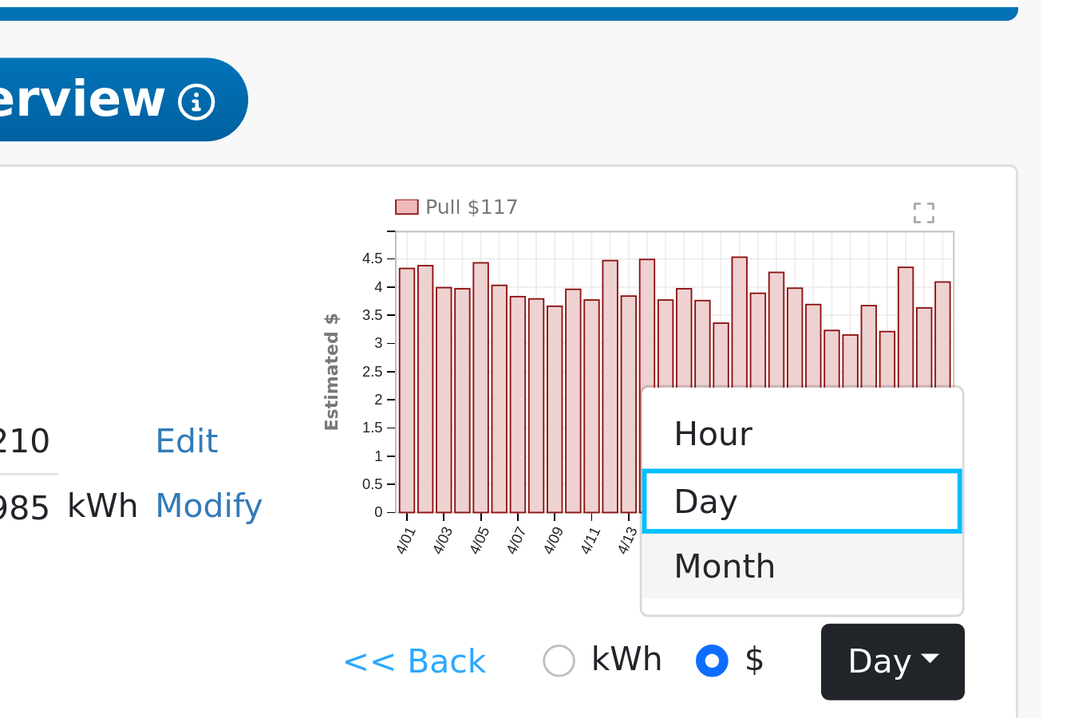
click at [935, 491] on link "Month" at bounding box center [990, 502] width 111 height 22
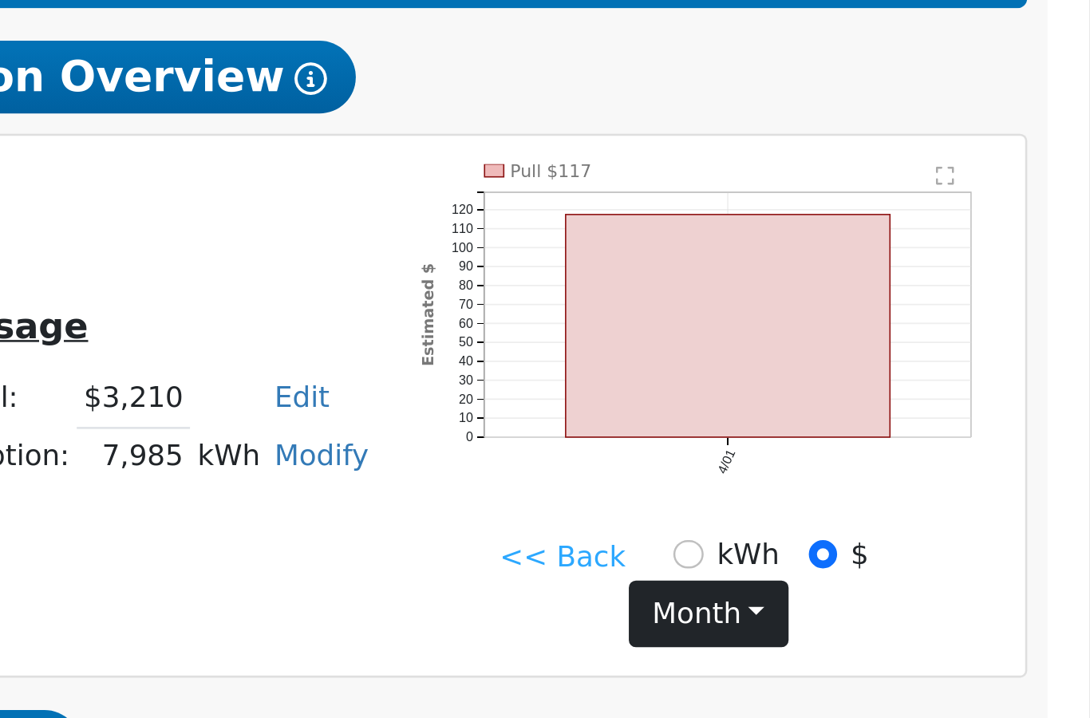
click at [908, 540] on button "month" at bounding box center [939, 553] width 63 height 27
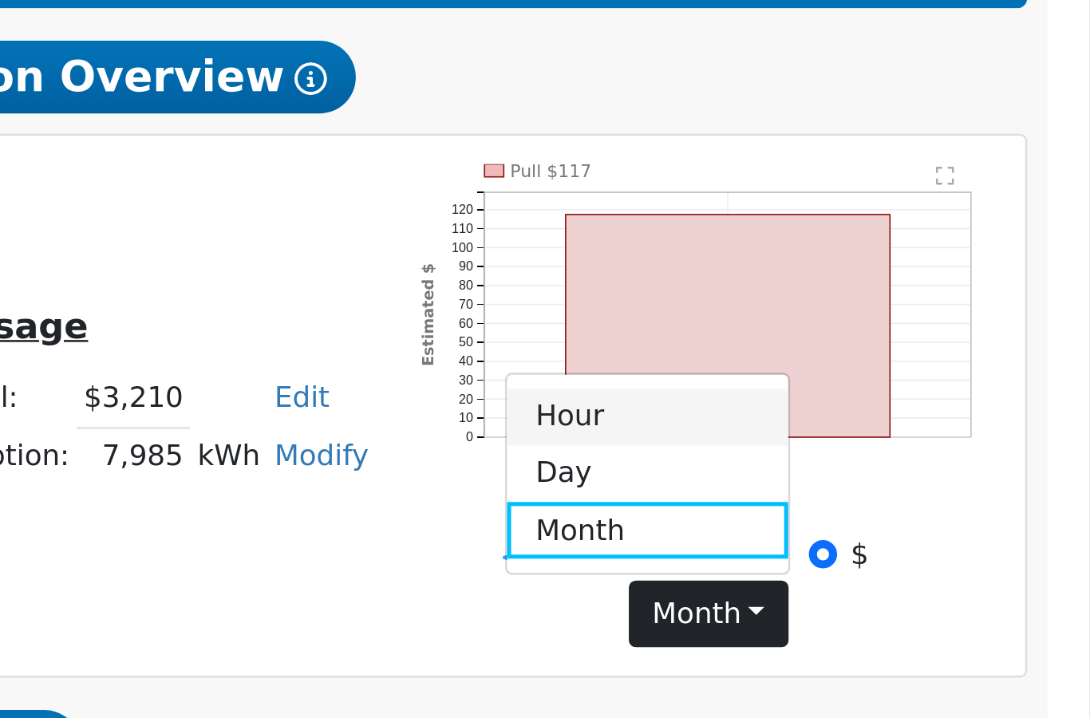
click at [860, 464] on link "Hour" at bounding box center [915, 475] width 111 height 22
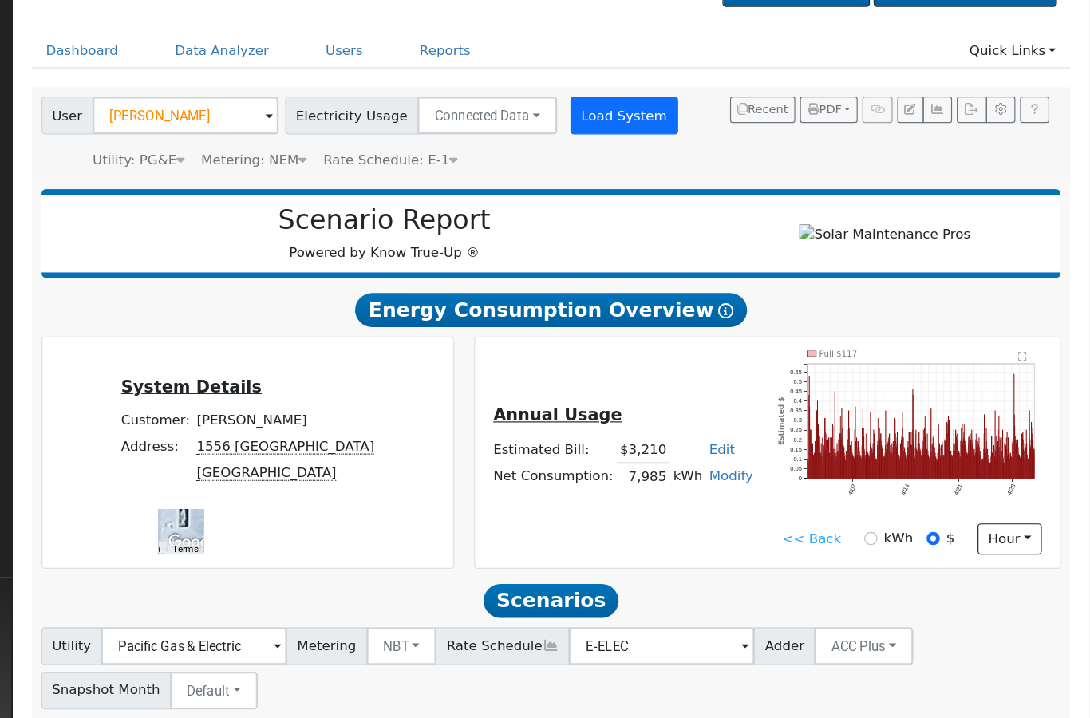
click at [651, 161] on button "Load System" at bounding box center [696, 177] width 91 height 32
